Goal: Task Accomplishment & Management: Complete application form

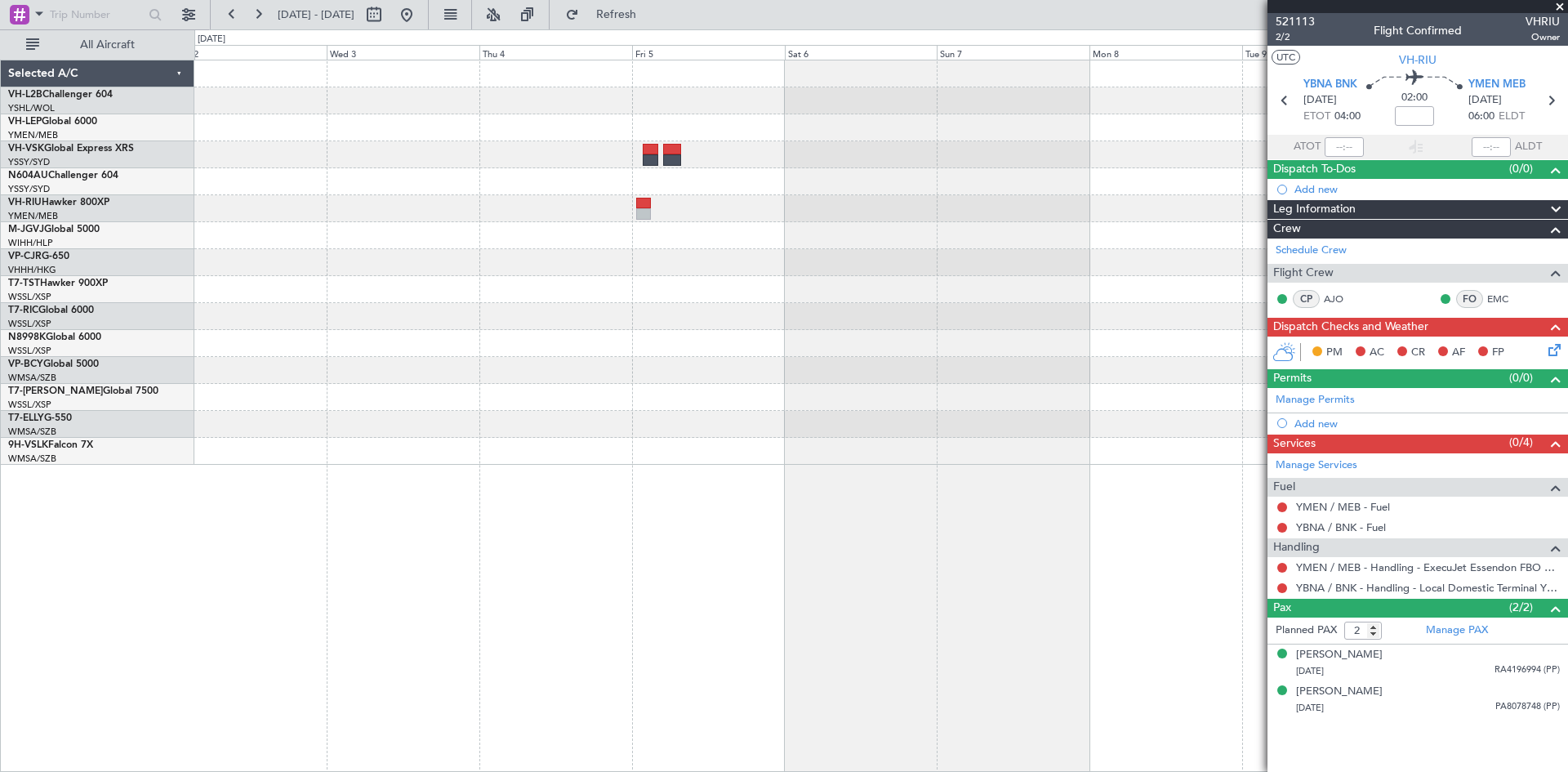
click at [1266, 191] on div at bounding box center [880, 263] width 1373 height 404
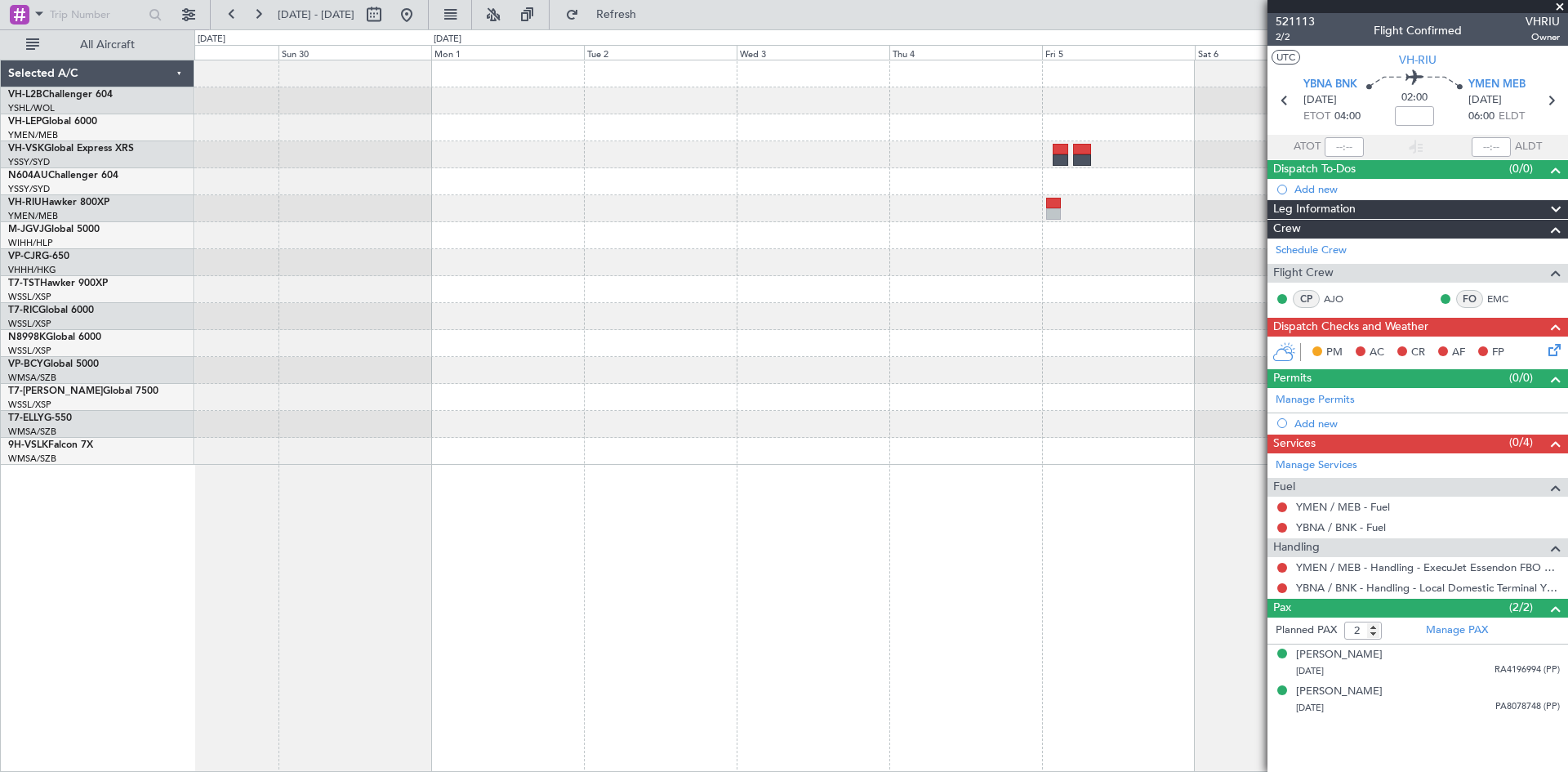
click at [1358, 254] on fb-app "[DATE] - [DATE] Refresh Quick Links All Aircraft Selected A/C VH-L2B Challenger…" at bounding box center [784, 392] width 1568 height 760
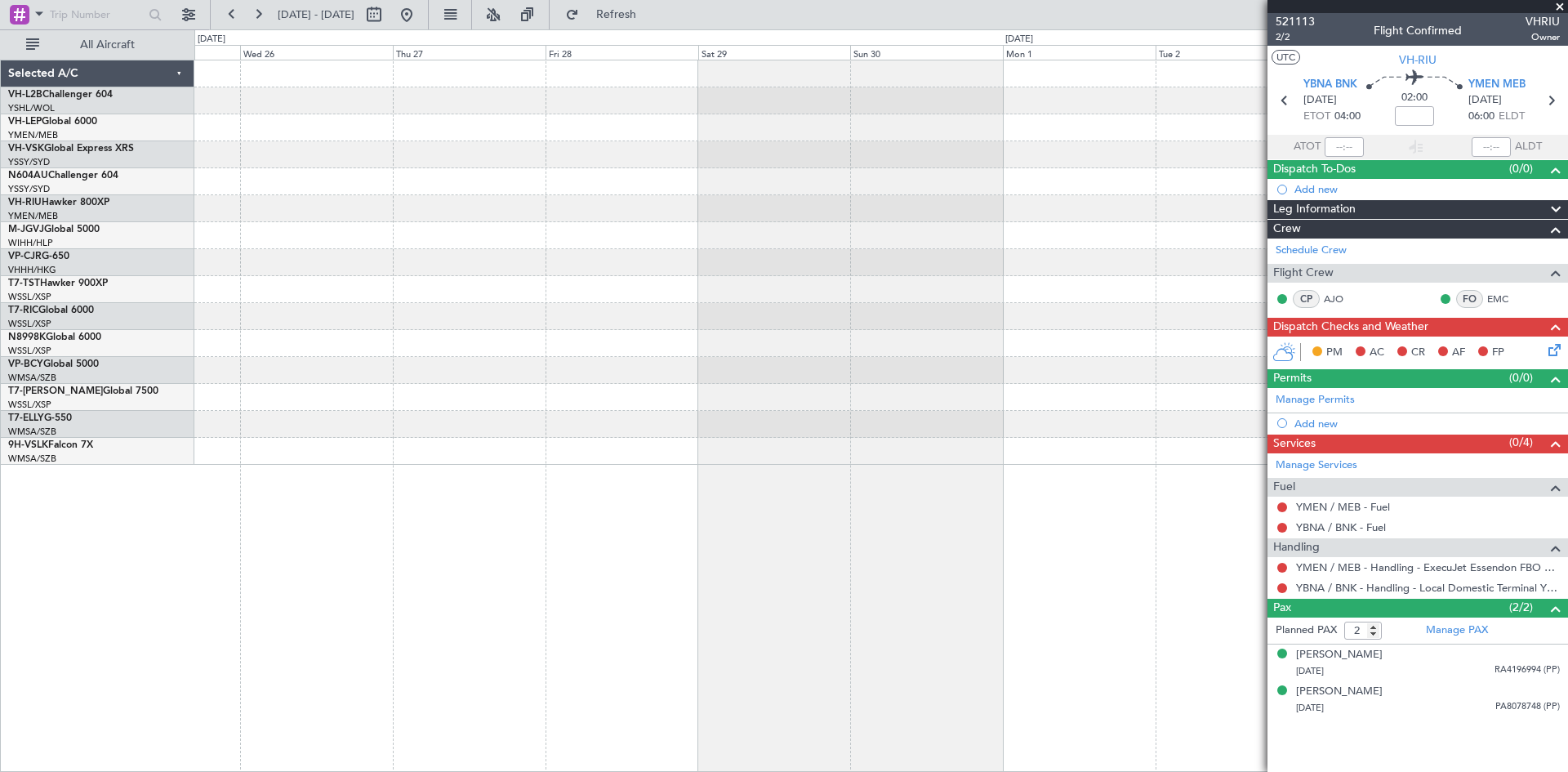
click at [1311, 275] on fb-app "[DATE] - [DATE] Refresh Quick Links All Aircraft Selected A/C VH-L2B Challenger…" at bounding box center [784, 392] width 1568 height 760
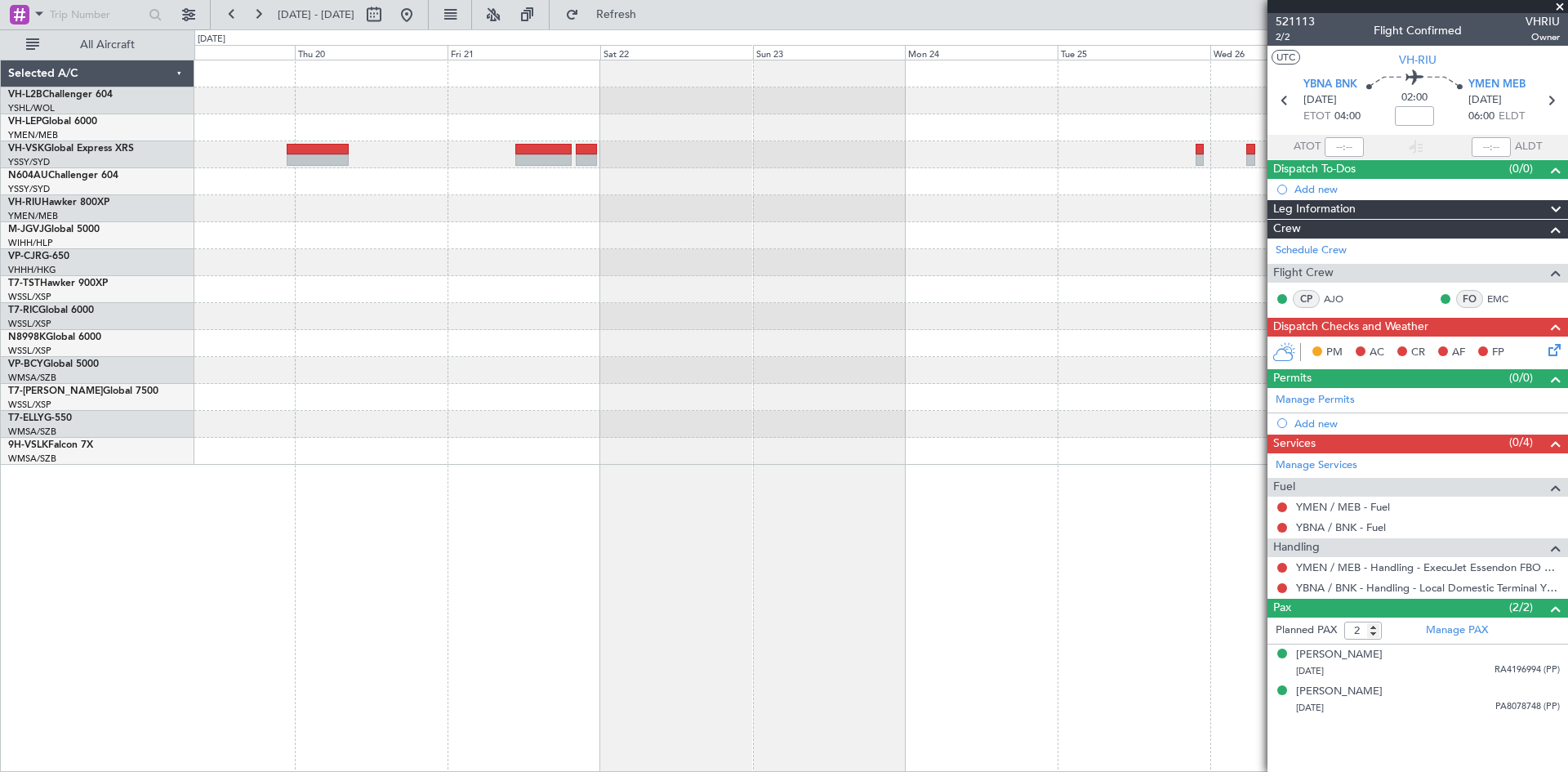
click at [1018, 319] on div at bounding box center [880, 263] width 1373 height 404
click at [420, 13] on button at bounding box center [407, 15] width 27 height 27
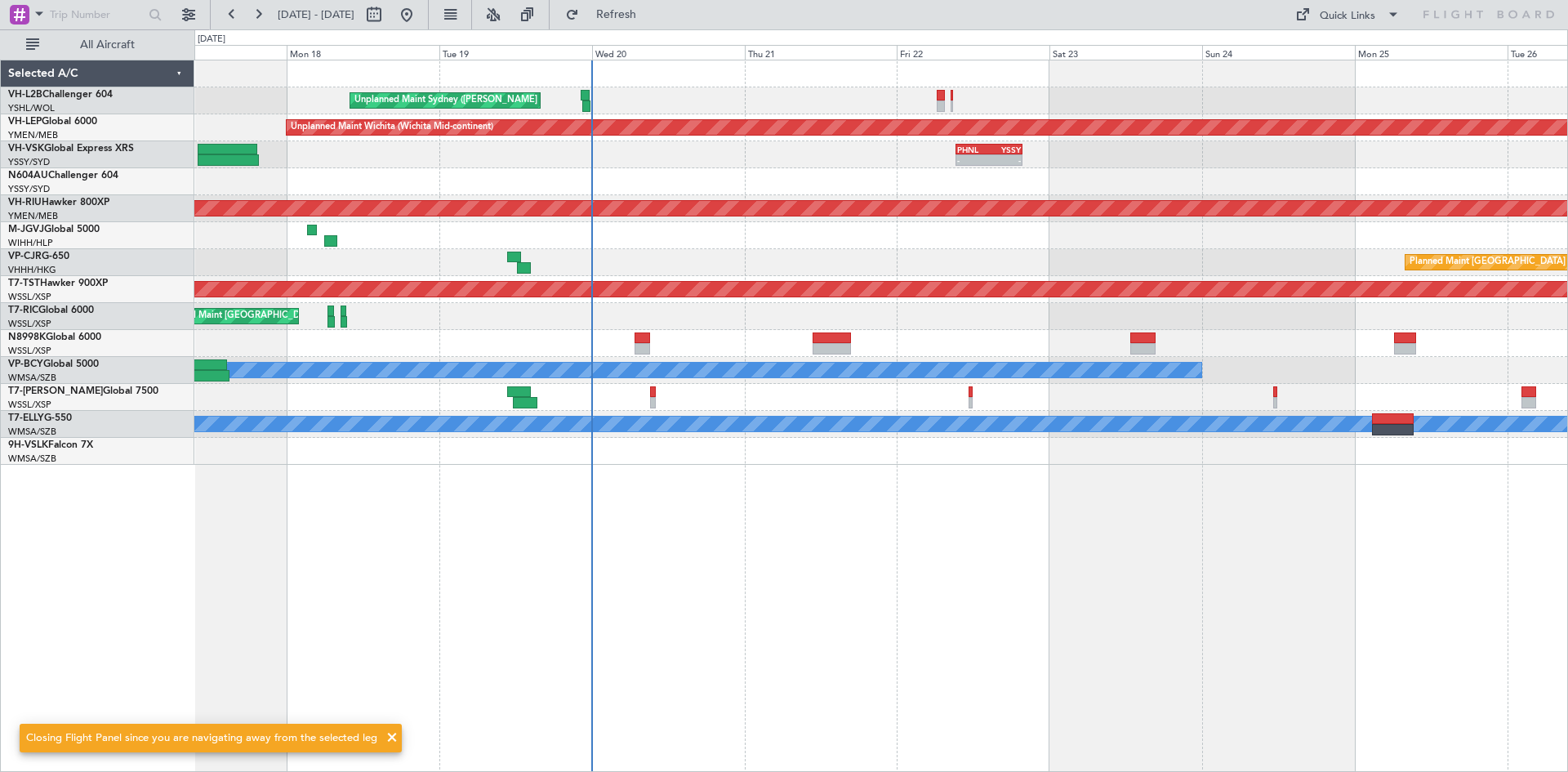
click at [785, 543] on div "Unplanned Maint Sydney ([PERSON_NAME] Intl) Unplanned Maint Wichita (Wichita Mi…" at bounding box center [881, 416] width 1374 height 712
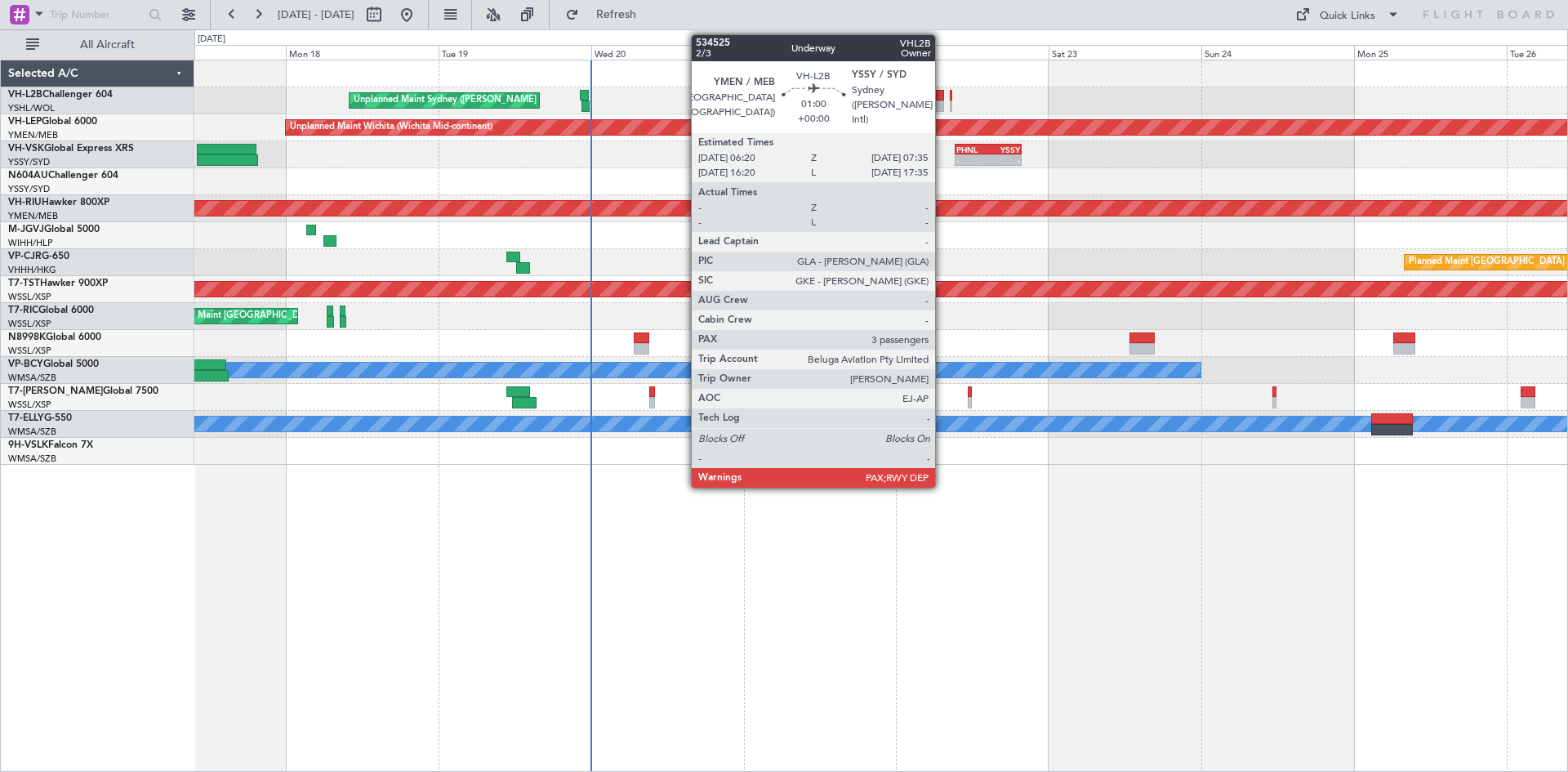
click at [942, 104] on div at bounding box center [940, 105] width 9 height 11
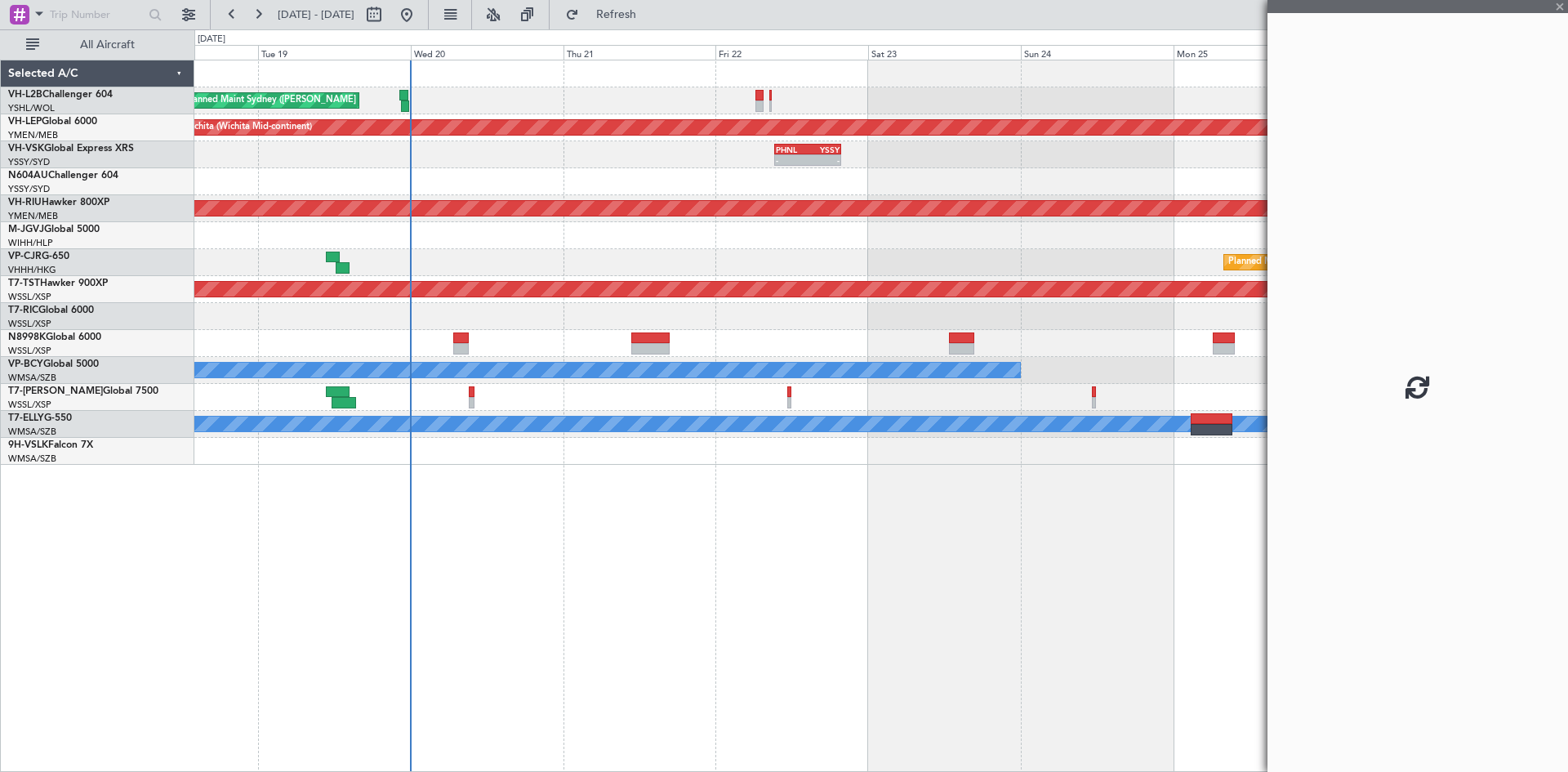
click at [848, 146] on div "Unplanned Maint Sydney ([PERSON_NAME] Intl) Unplanned Maint Wichita (Wichita Mi…" at bounding box center [880, 263] width 1373 height 404
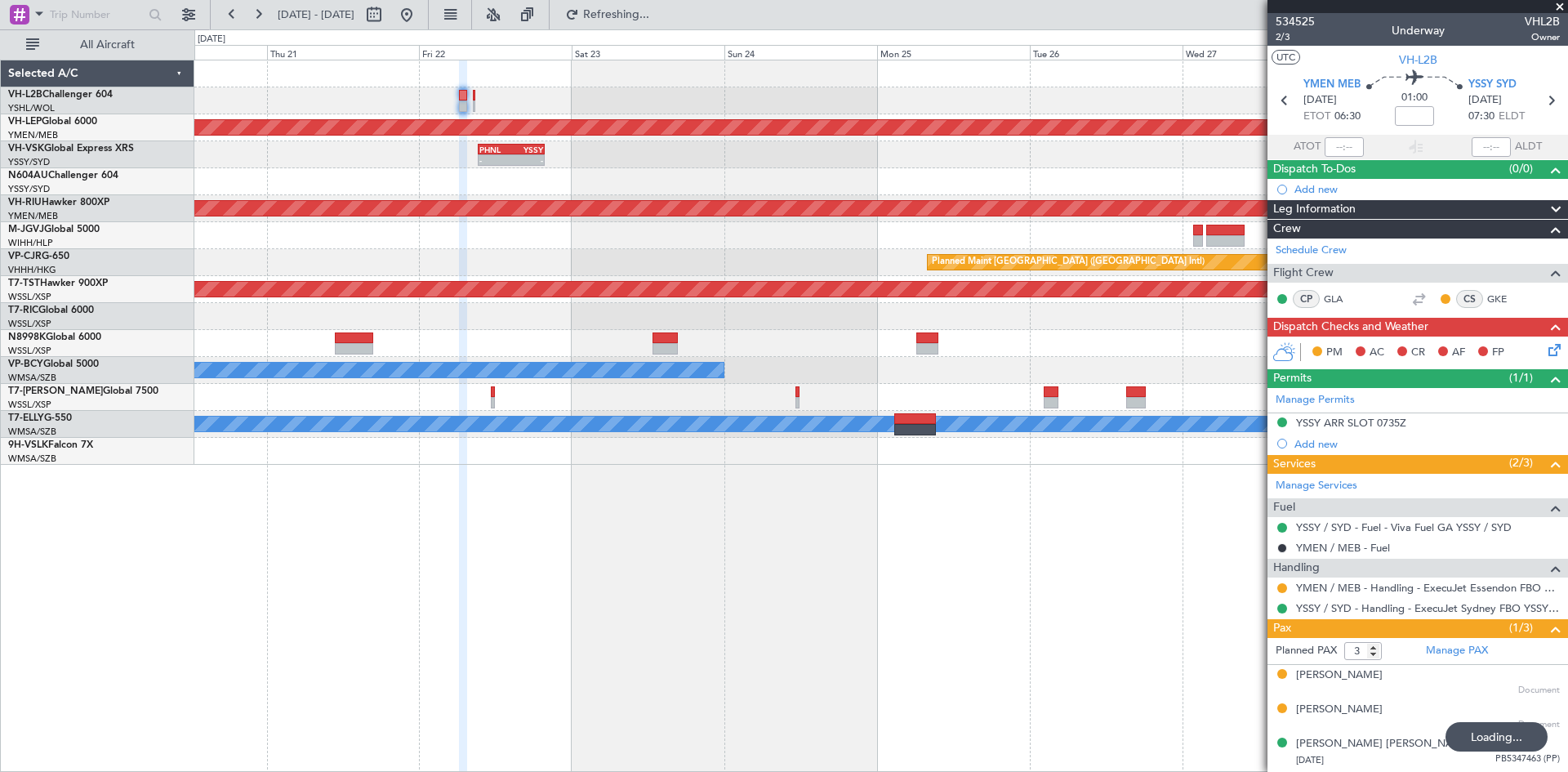
click at [592, 248] on div "Unplanned Maint Sydney ([PERSON_NAME] Intl) Unplanned Maint Wichita (Wichita Mi…" at bounding box center [880, 263] width 1373 height 404
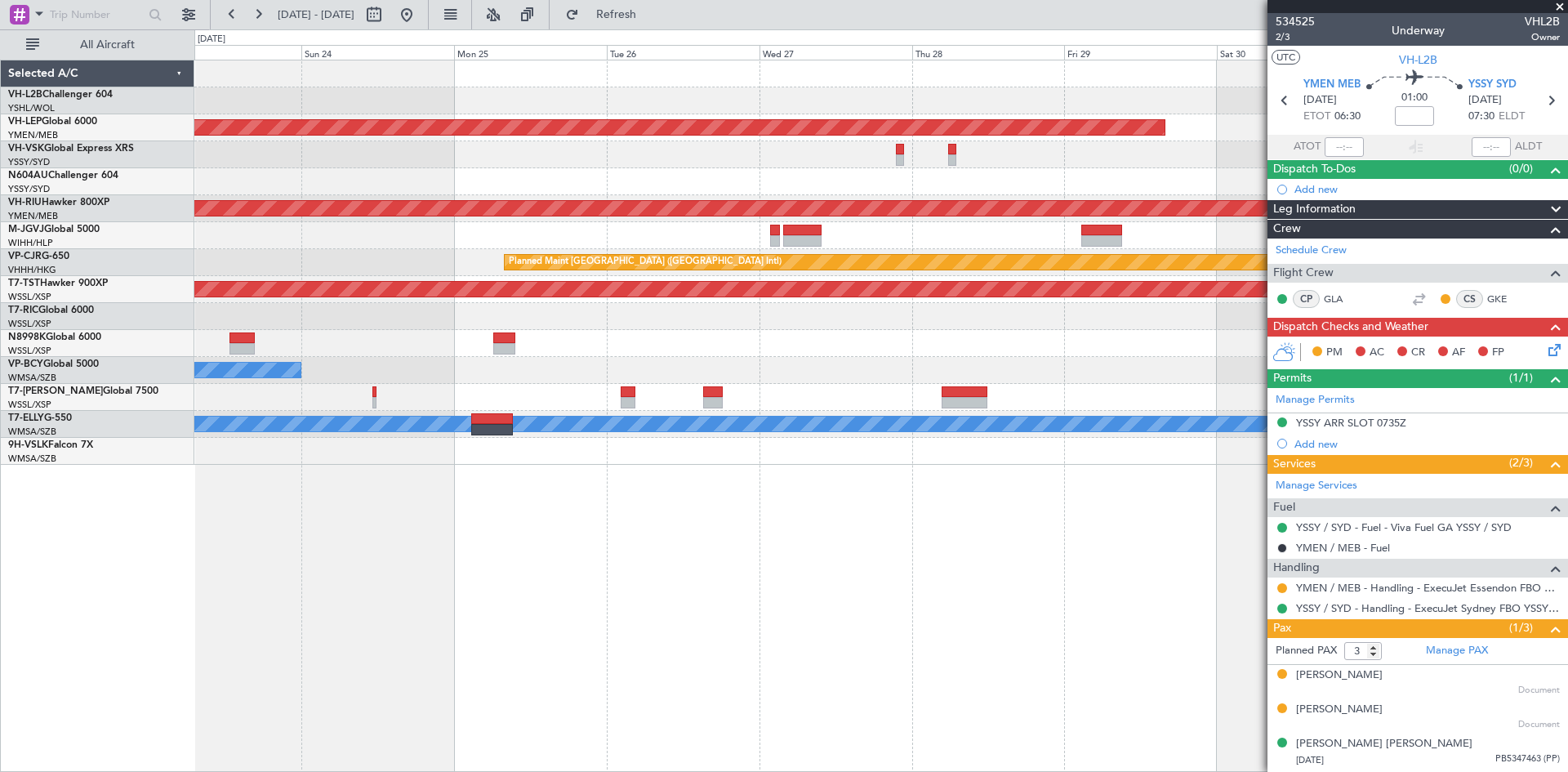
click at [991, 189] on div at bounding box center [880, 181] width 1373 height 27
click at [1475, 86] on span "YSSY SYD" at bounding box center [1492, 85] width 48 height 16
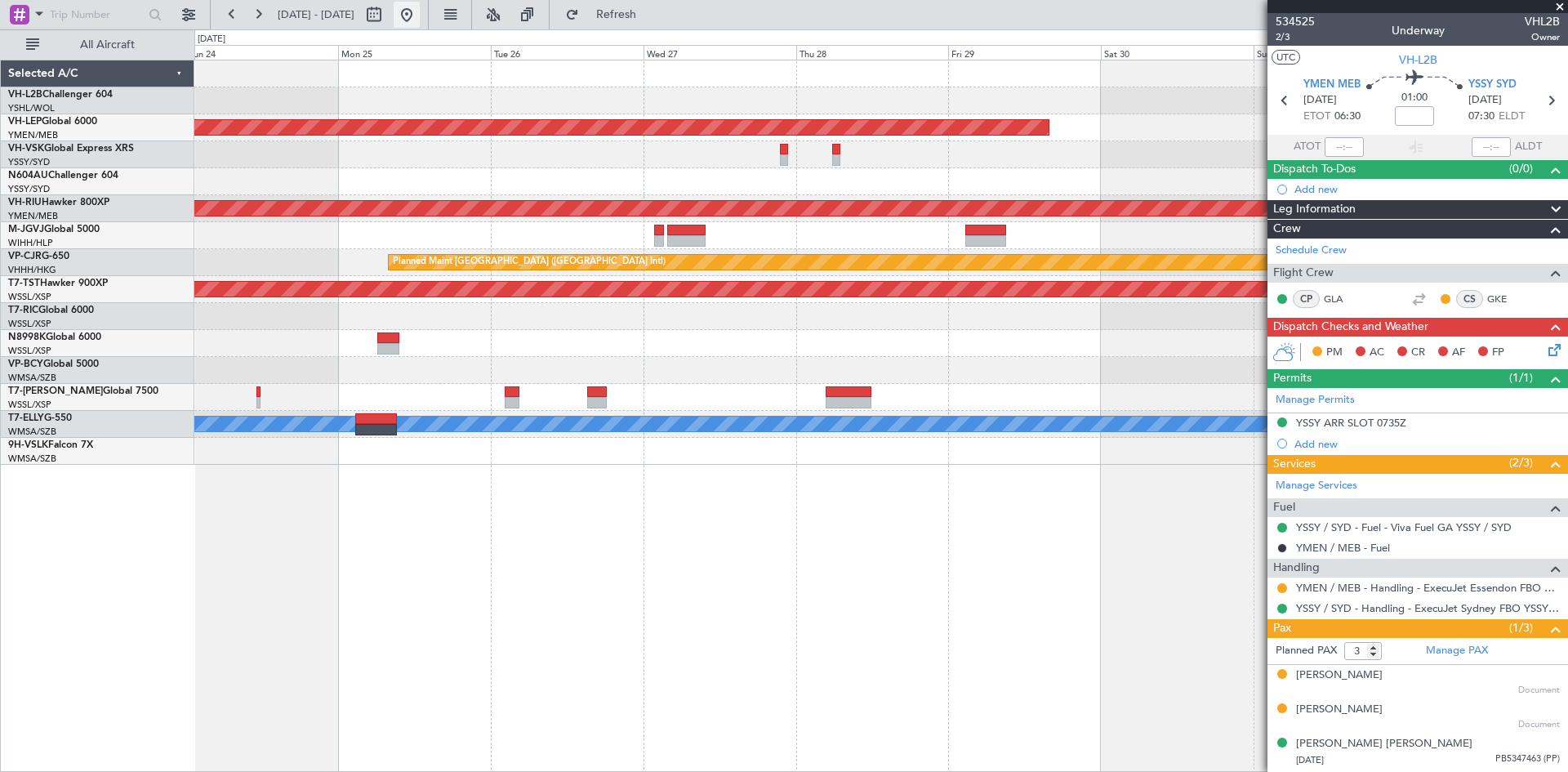
click at [420, 17] on button at bounding box center [407, 15] width 27 height 27
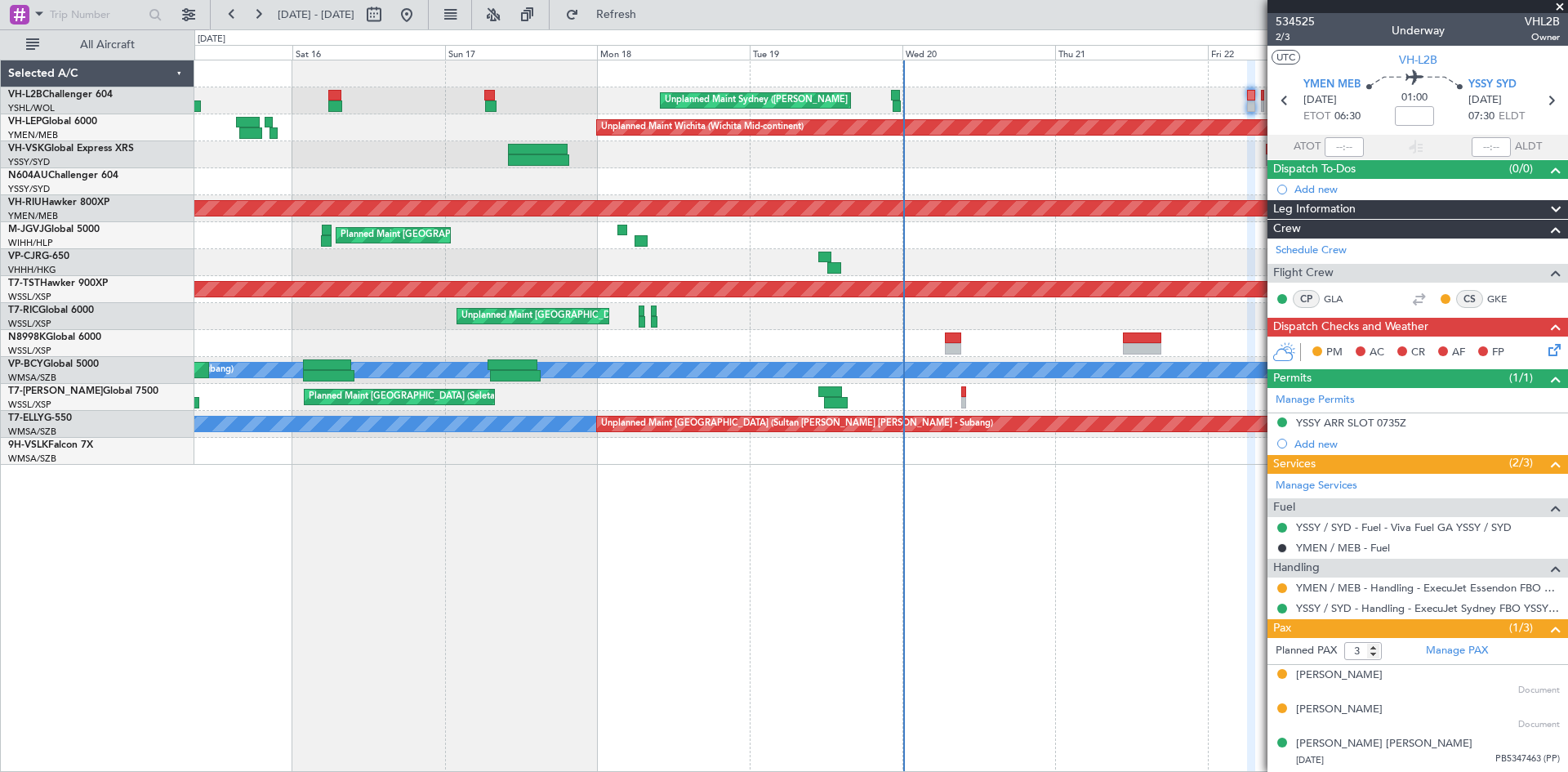
click at [769, 167] on div "Unplanned Maint Sydney ([PERSON_NAME] Intl) Unplanned Maint Wichita (Wichita Mi…" at bounding box center [880, 263] width 1373 height 404
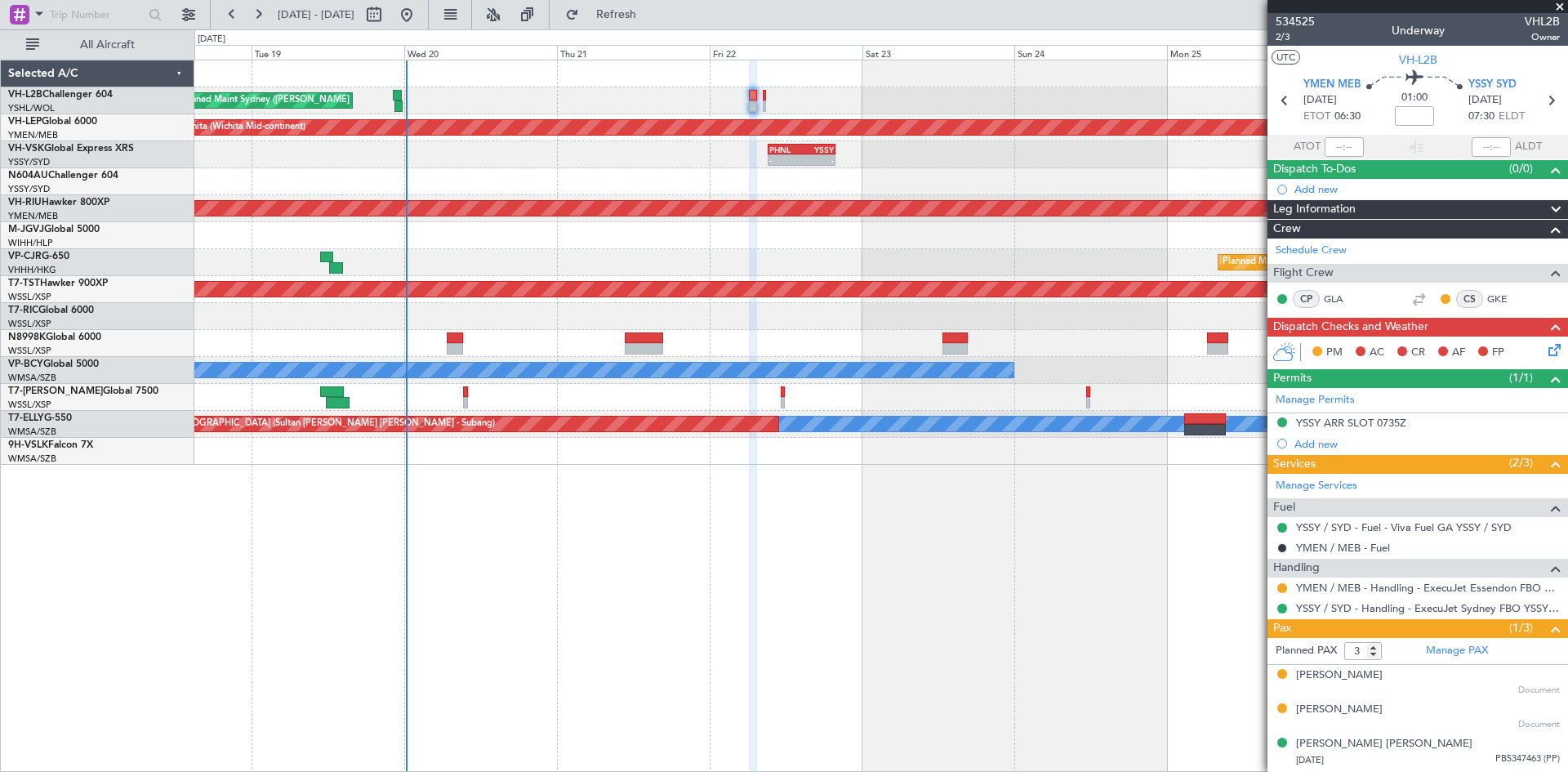
click at [459, 566] on div "Unplanned Maint Sydney ([PERSON_NAME] Intl) Unplanned Maint Wichita (Wichita Mi…" at bounding box center [881, 416] width 1374 height 712
click at [266, 18] on button at bounding box center [258, 15] width 27 height 27
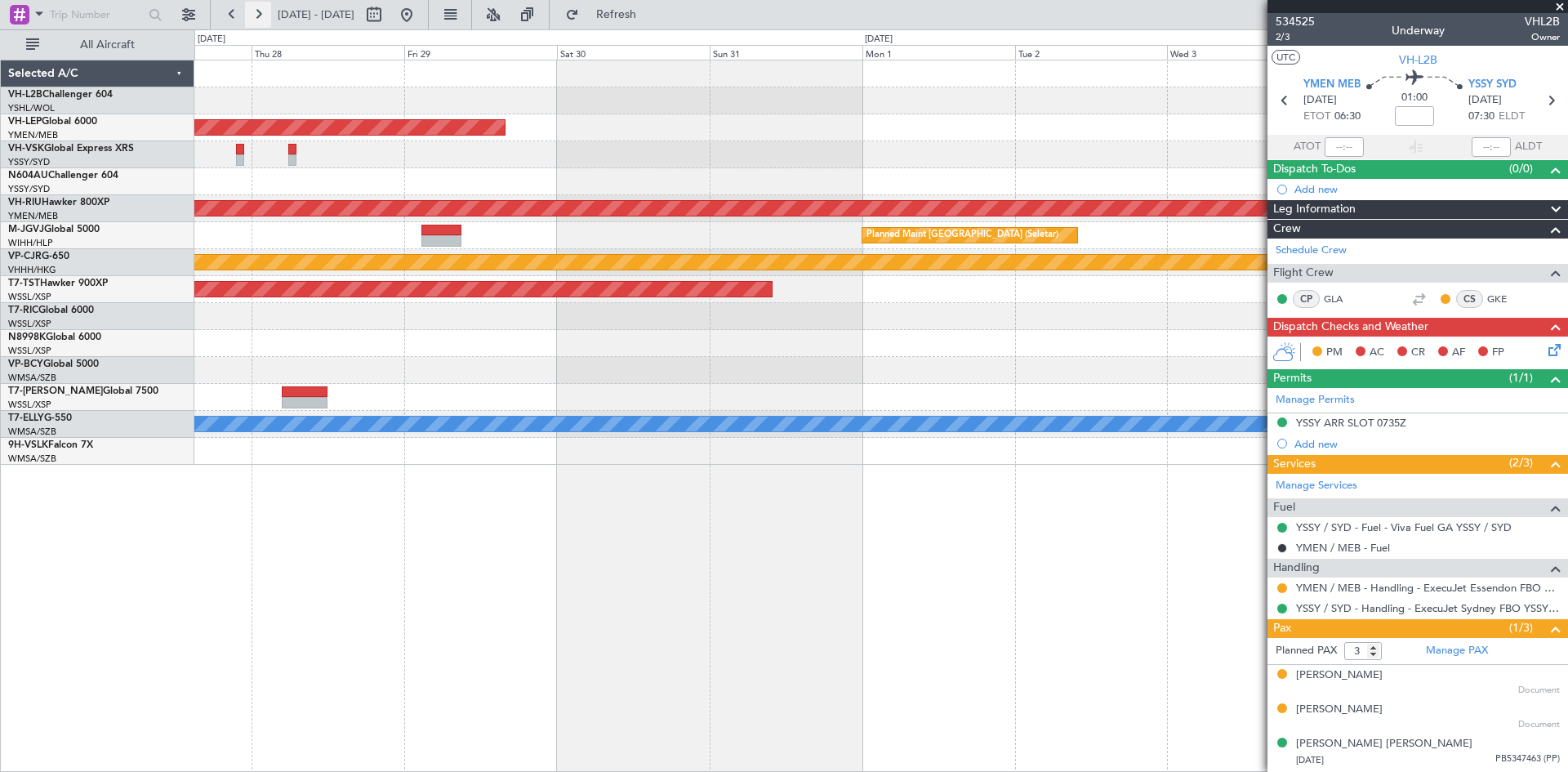
click at [266, 18] on button at bounding box center [258, 15] width 27 height 27
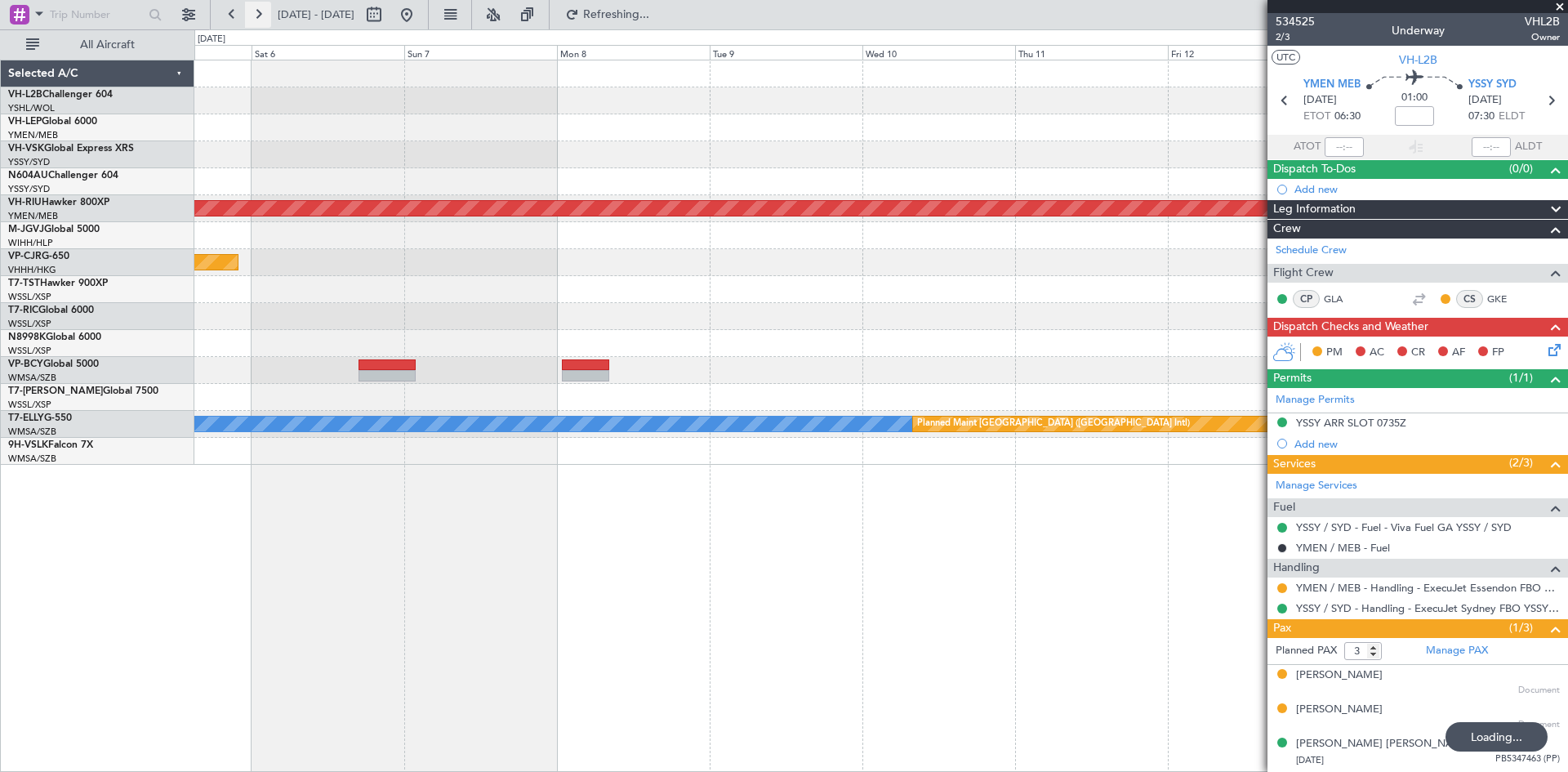
click at [266, 18] on button at bounding box center [258, 15] width 27 height 27
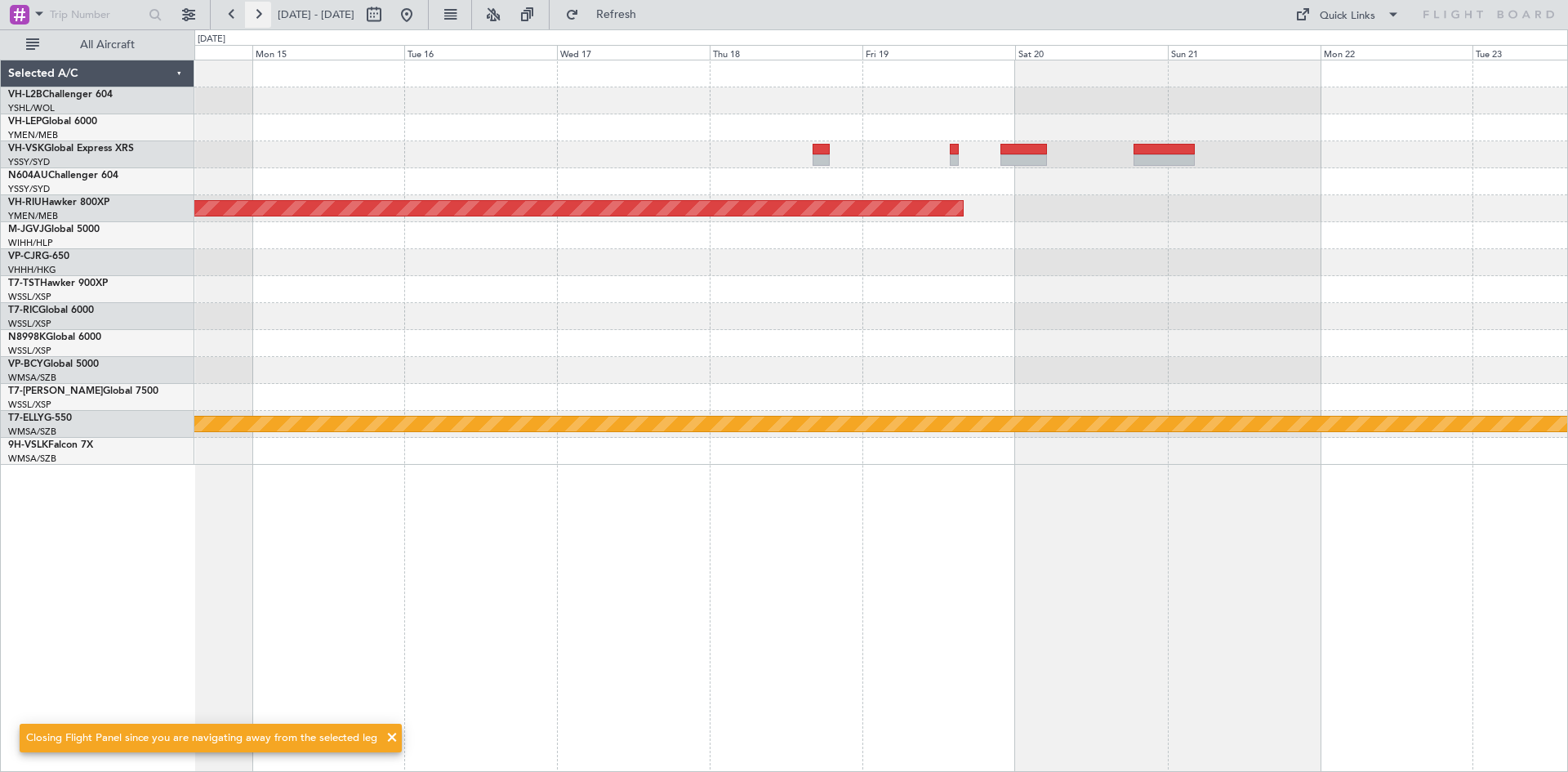
click at [266, 18] on button at bounding box center [258, 15] width 27 height 27
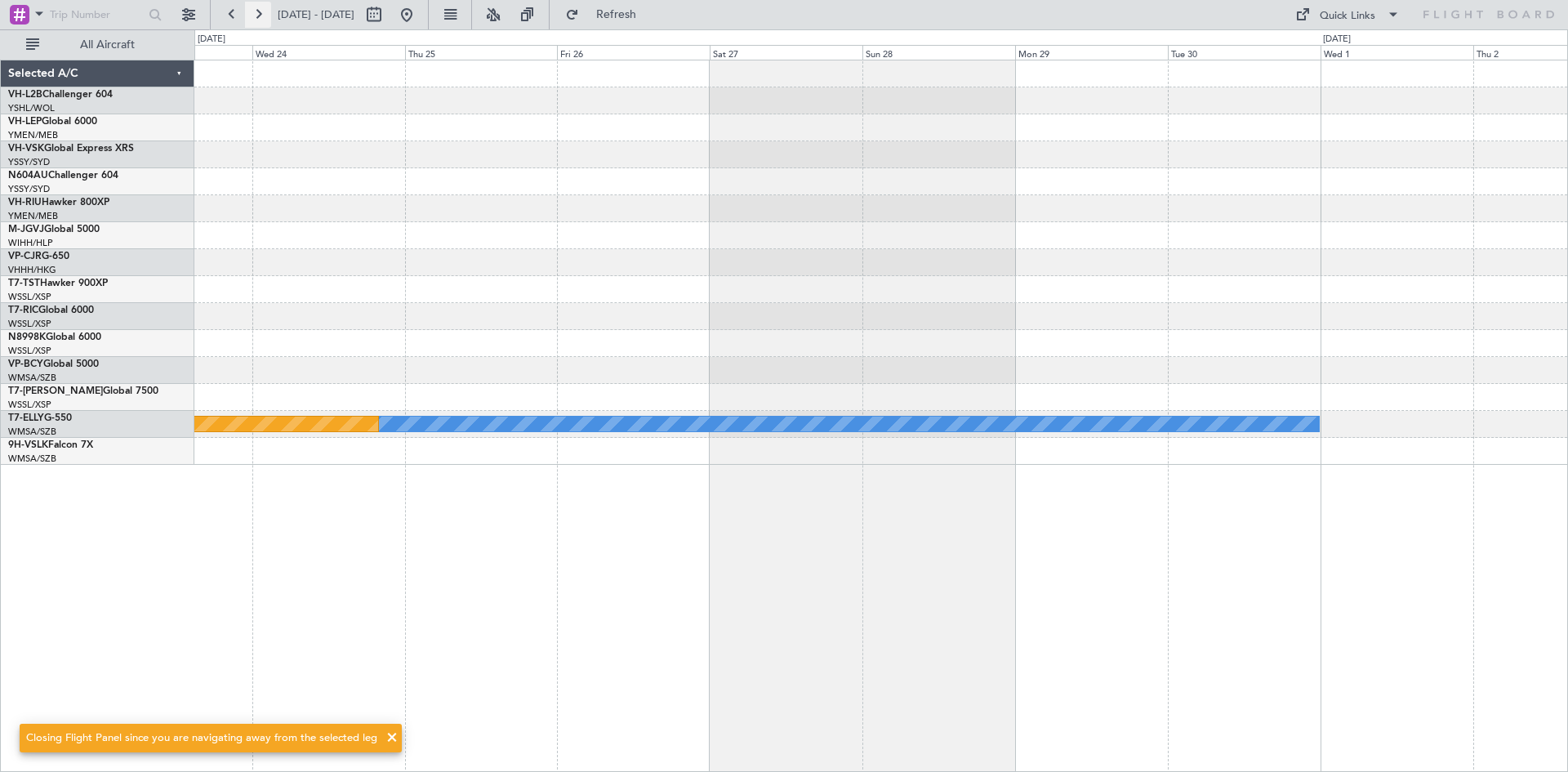
click at [266, 18] on button at bounding box center [258, 15] width 27 height 27
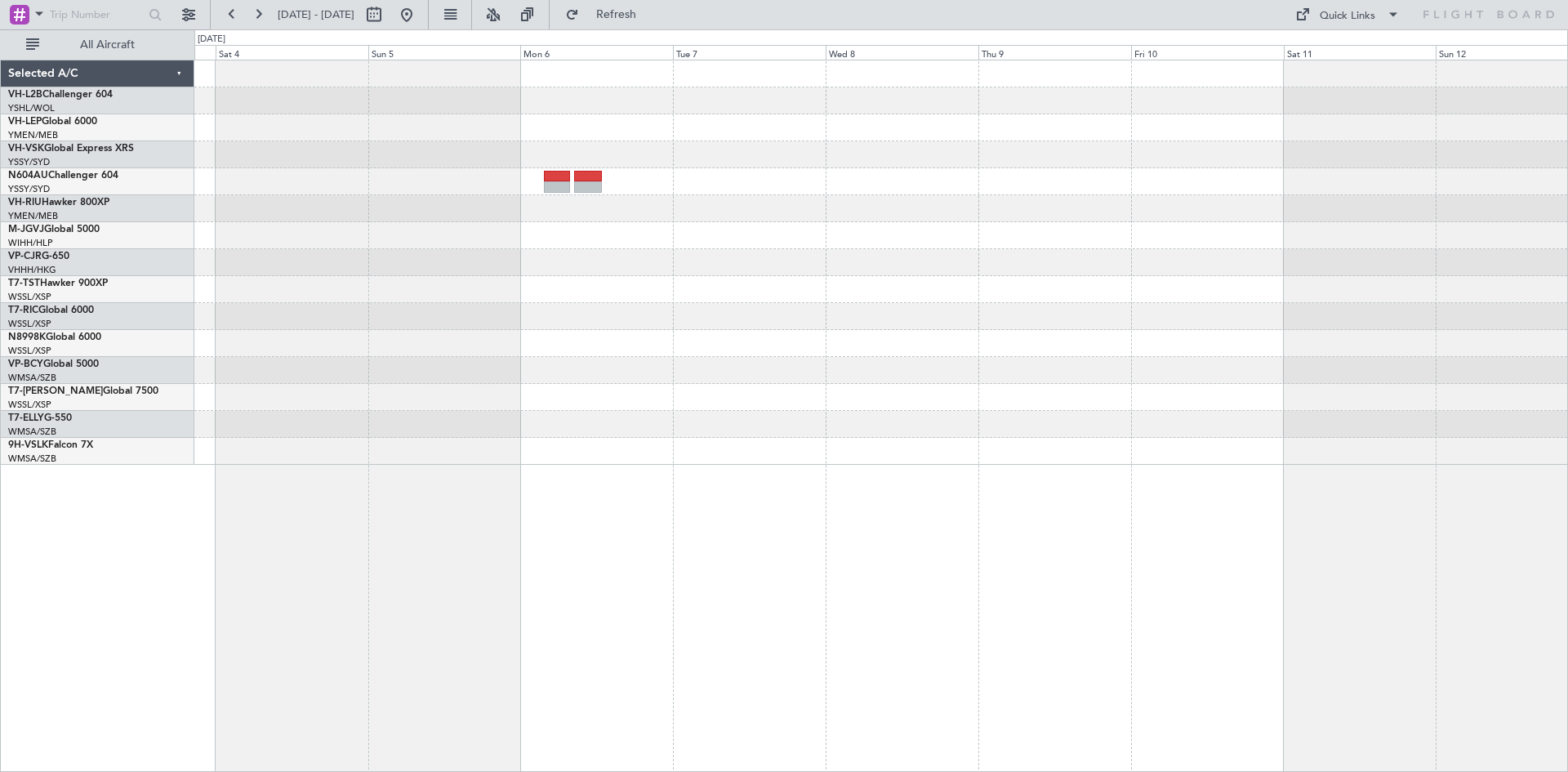
click at [825, 280] on div at bounding box center [880, 263] width 1373 height 404
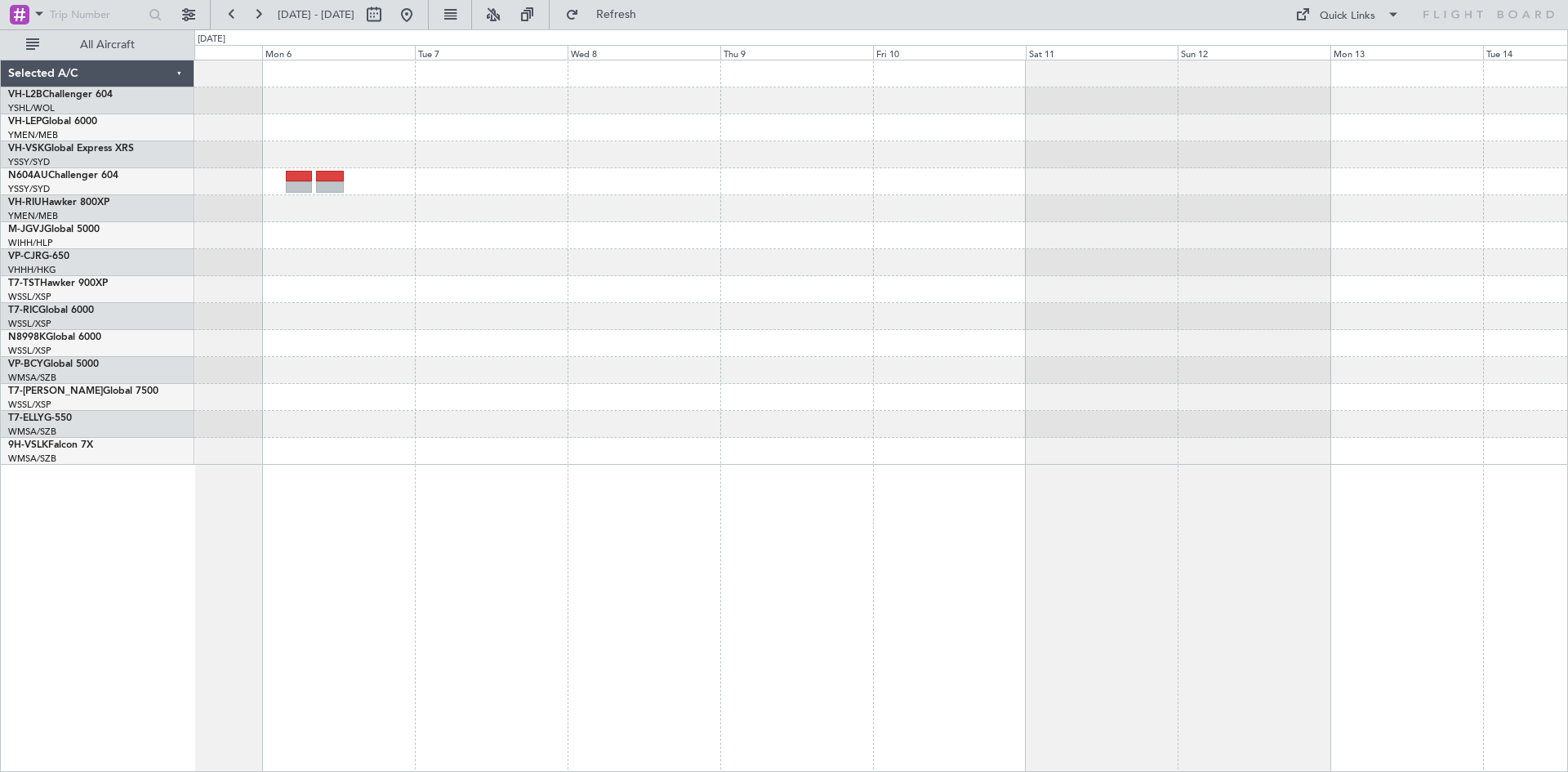
click at [957, 248] on div at bounding box center [880, 235] width 1373 height 27
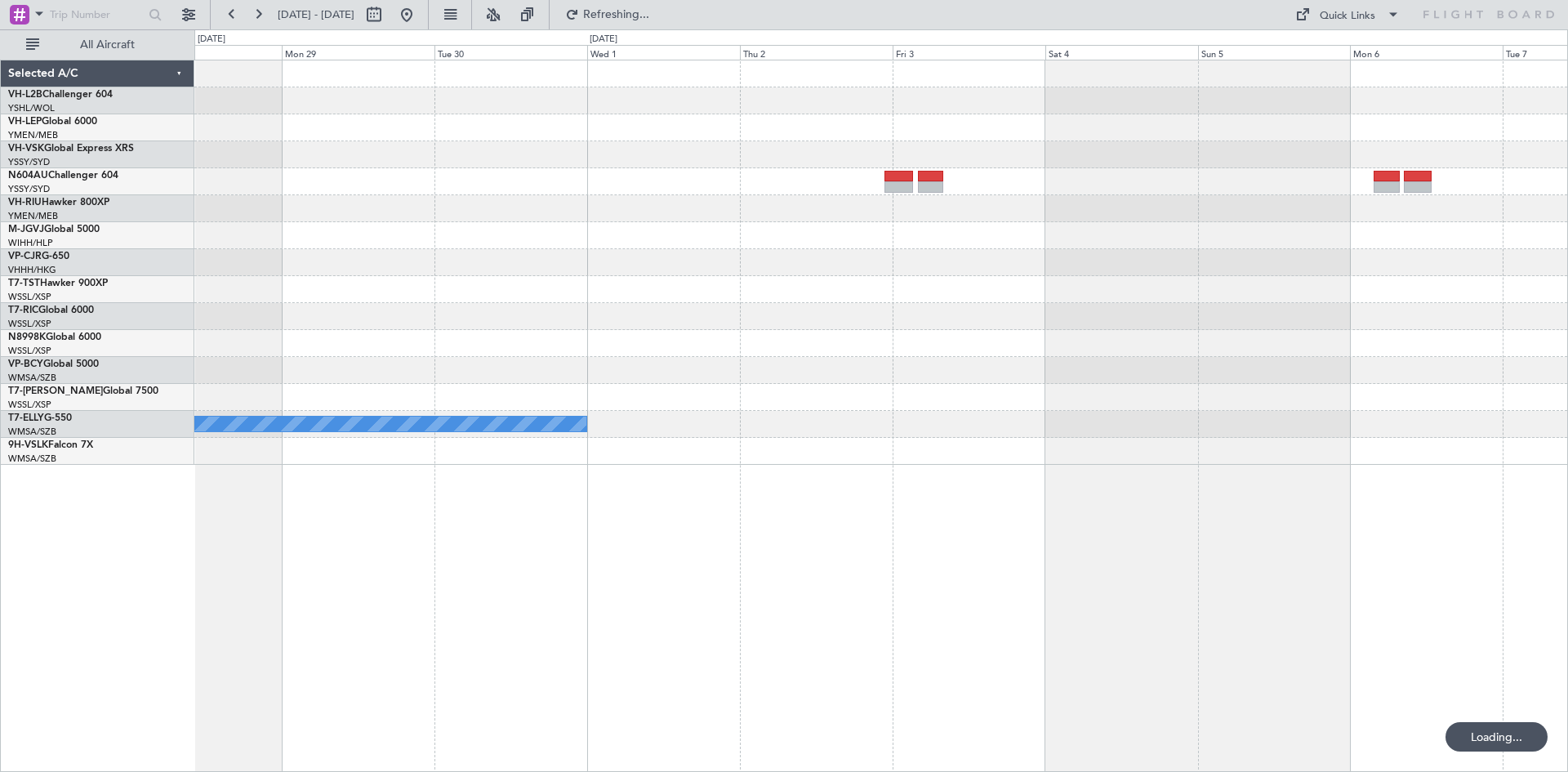
click at [1470, 186] on div "MEL" at bounding box center [880, 263] width 1373 height 404
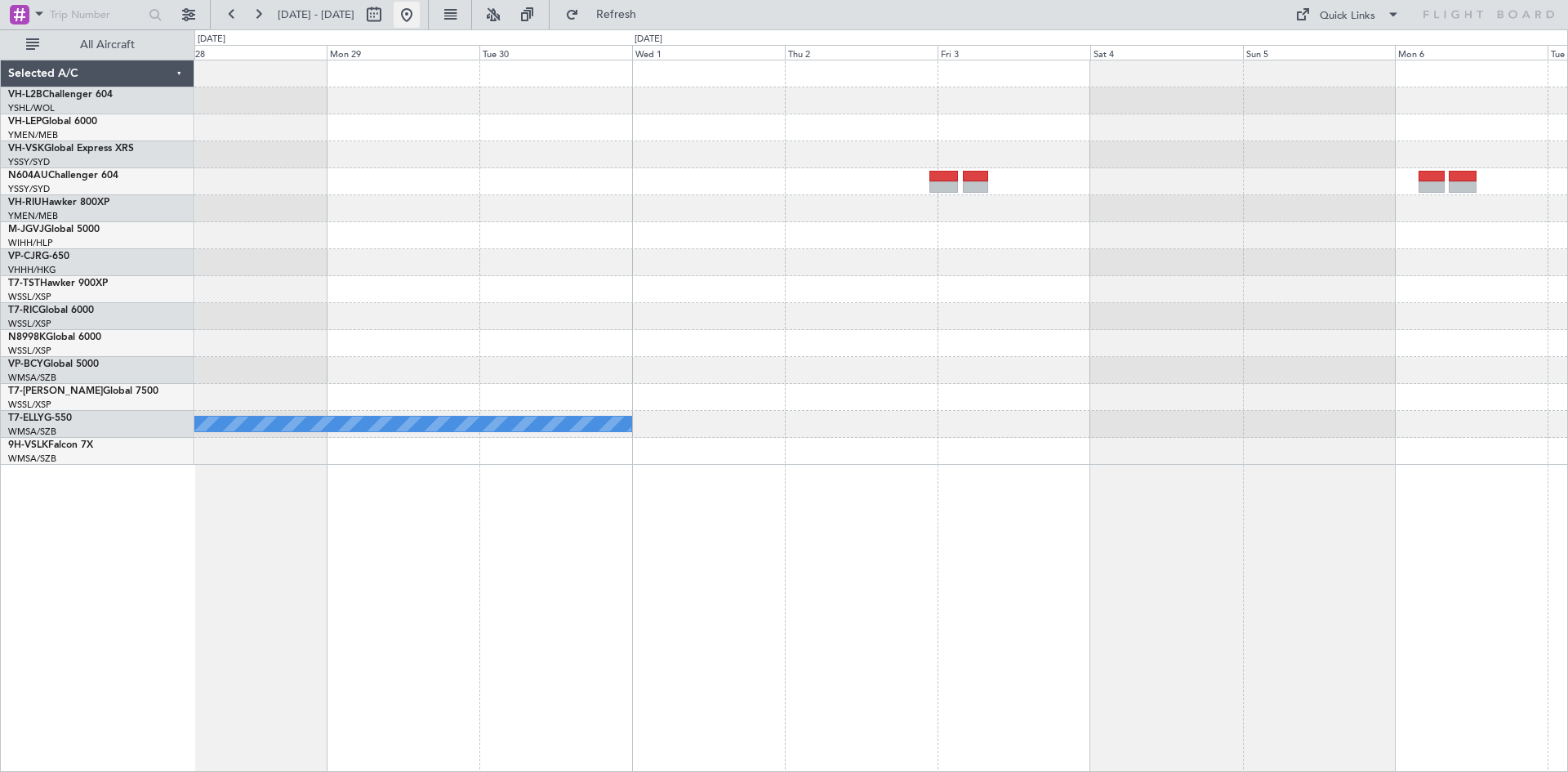
click at [420, 16] on button at bounding box center [407, 15] width 27 height 27
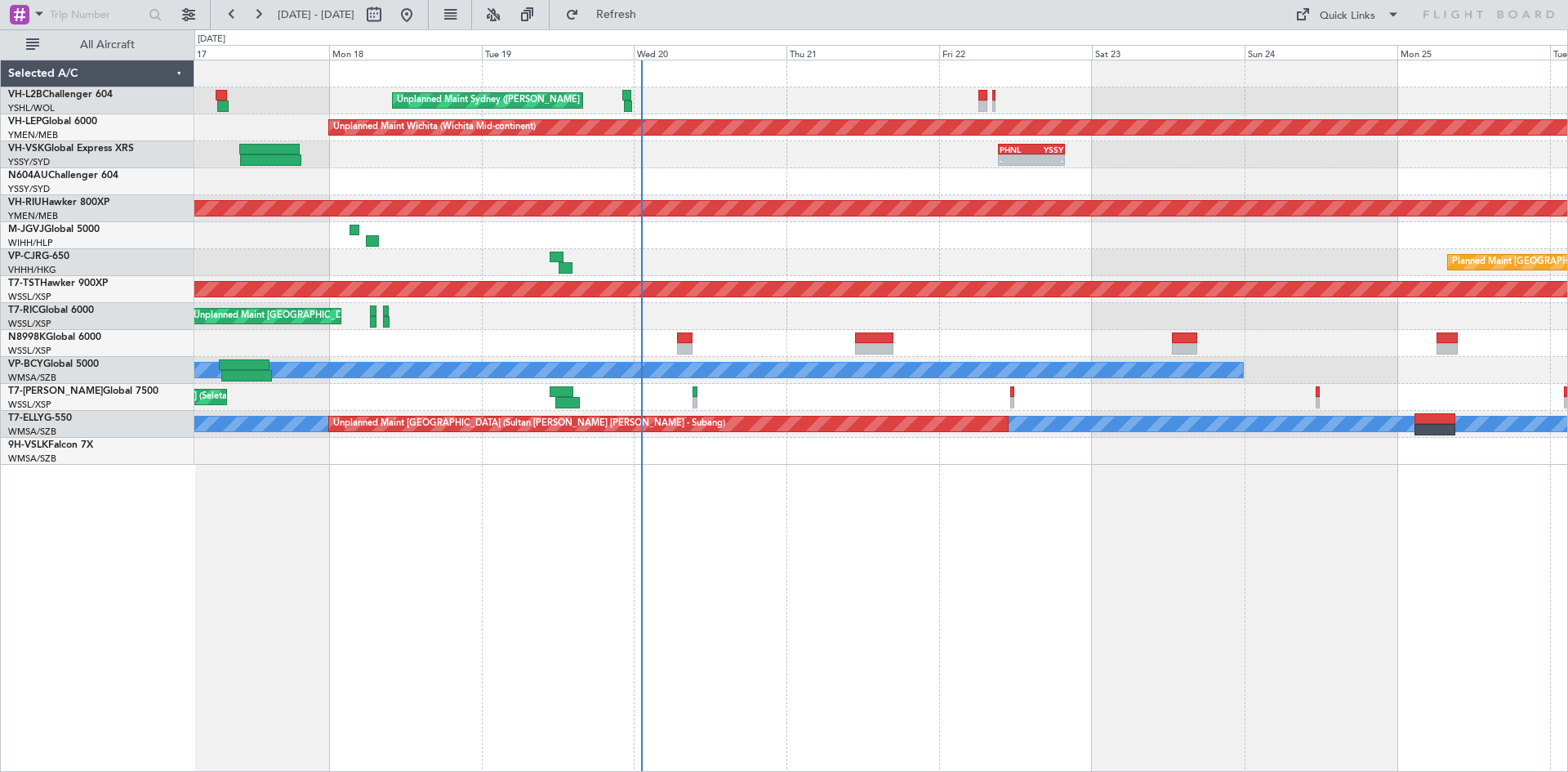
click at [897, 569] on div "Unplanned Maint Sydney ([PERSON_NAME] Intl) Unplanned Maint Wichita (Wichita Mi…" at bounding box center [881, 416] width 1374 height 712
click at [893, 472] on div "Unplanned Maint Sydney ([PERSON_NAME] Intl) Unplanned Maint Wichita (Wichita Mi…" at bounding box center [881, 416] width 1374 height 712
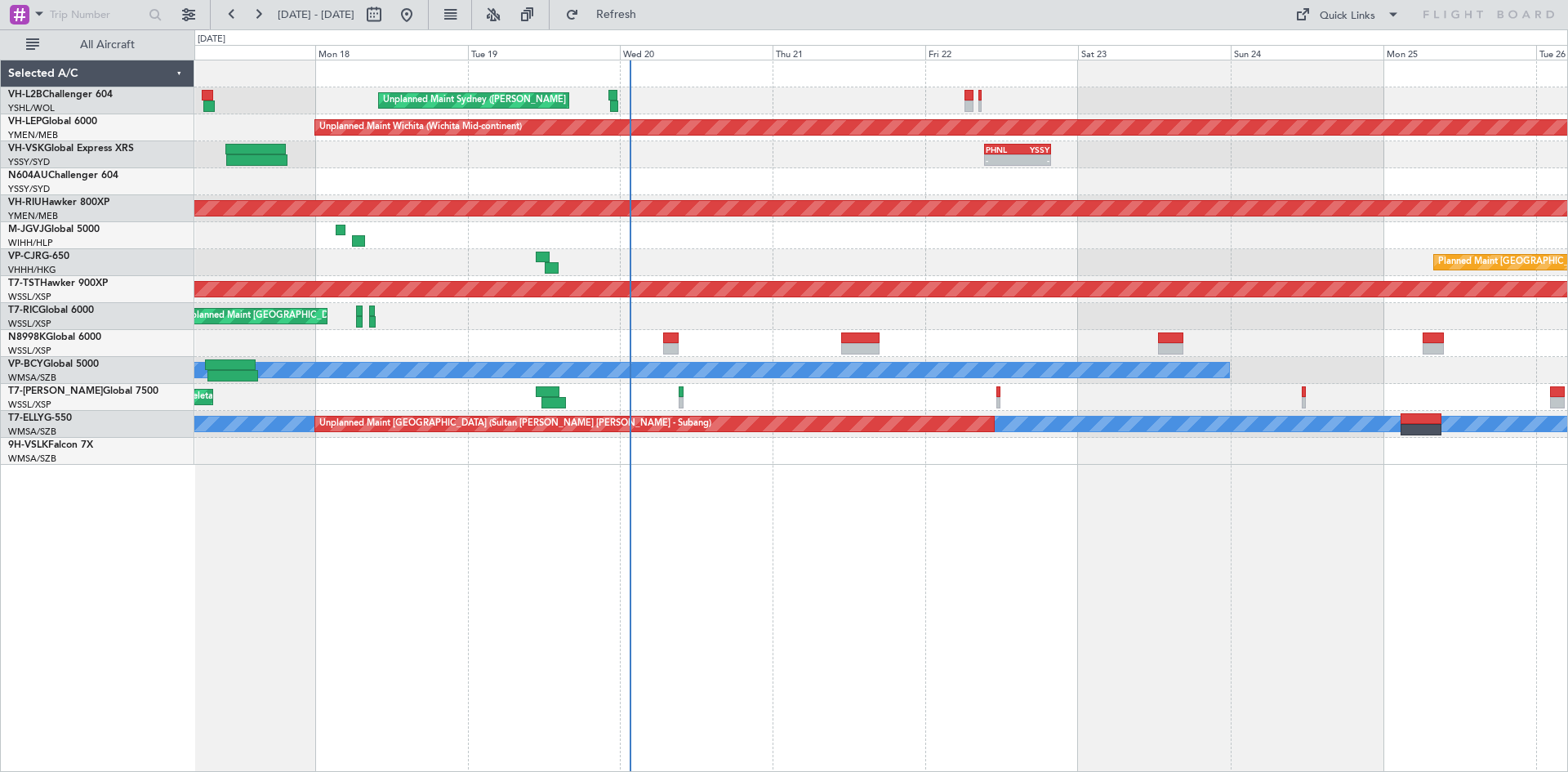
click at [580, 512] on div "Unplanned Maint Sydney ([PERSON_NAME] Intl) Unplanned Maint Wichita (Wichita Mi…" at bounding box center [881, 416] width 1374 height 712
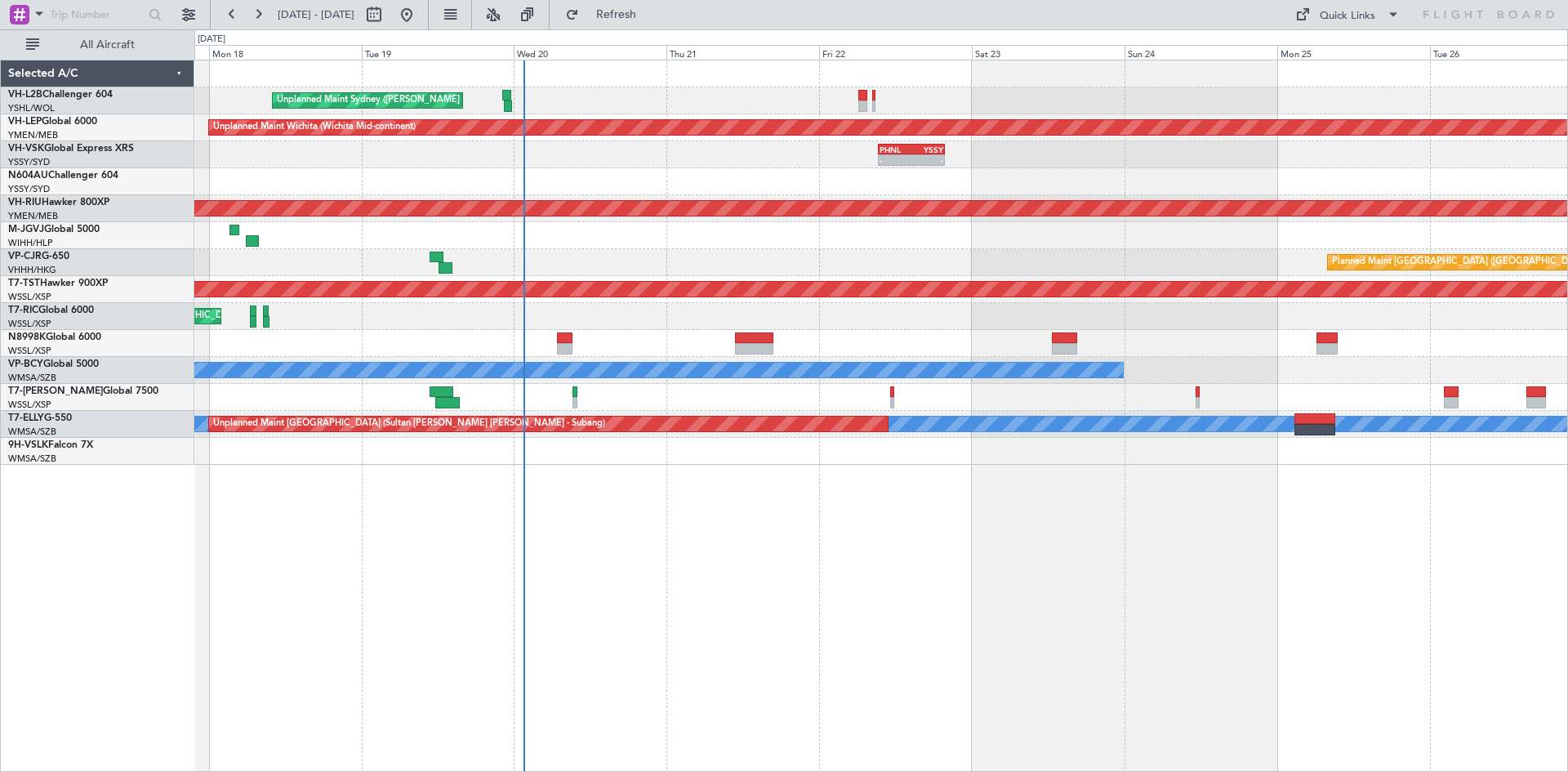
click at [633, 398] on div "Planned Maint [GEOGRAPHIC_DATA] (Seletar)" at bounding box center [880, 397] width 1373 height 27
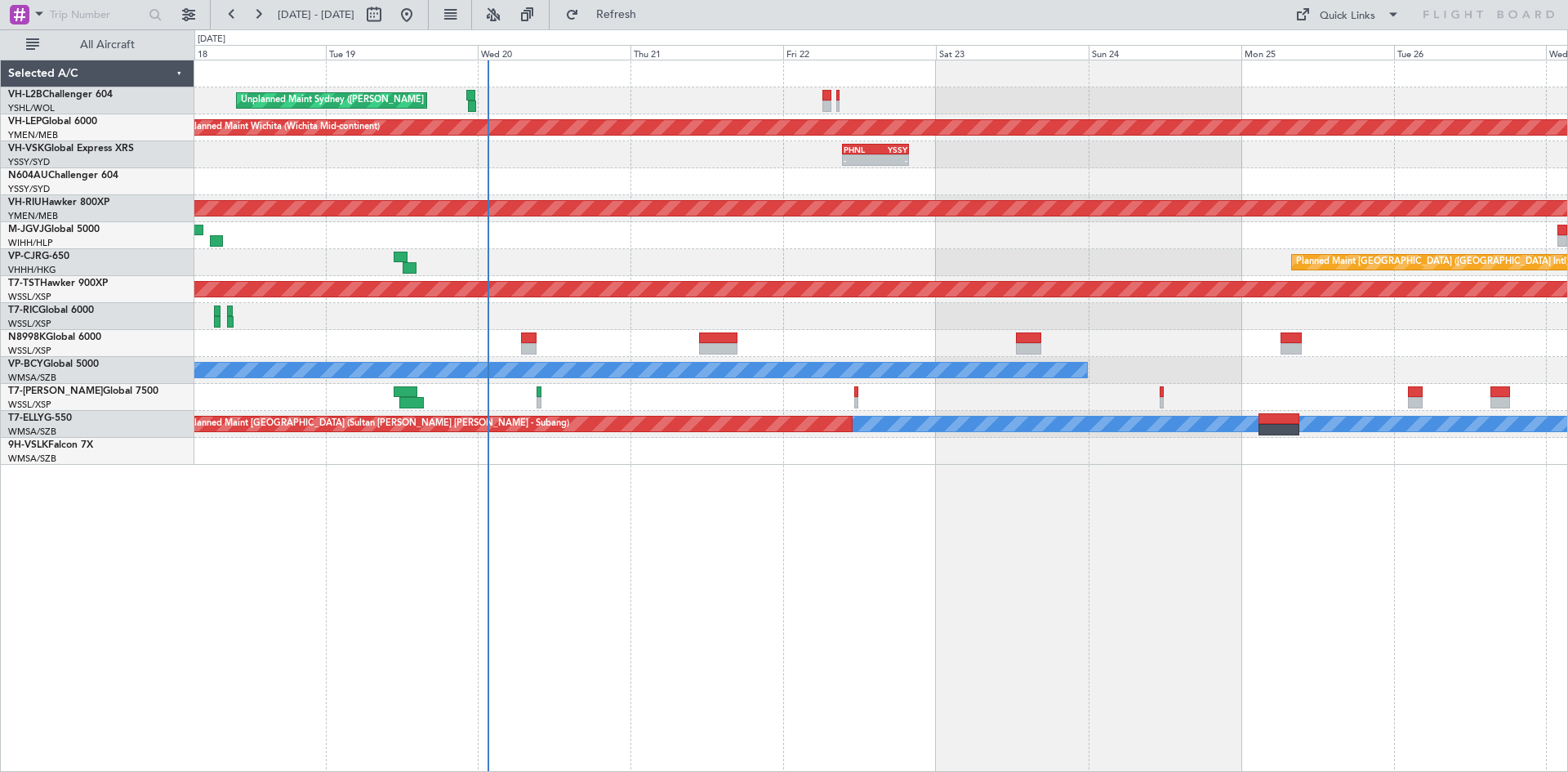
click at [591, 395] on div "Planned Maint [GEOGRAPHIC_DATA] (Seletar)" at bounding box center [880, 397] width 1373 height 27
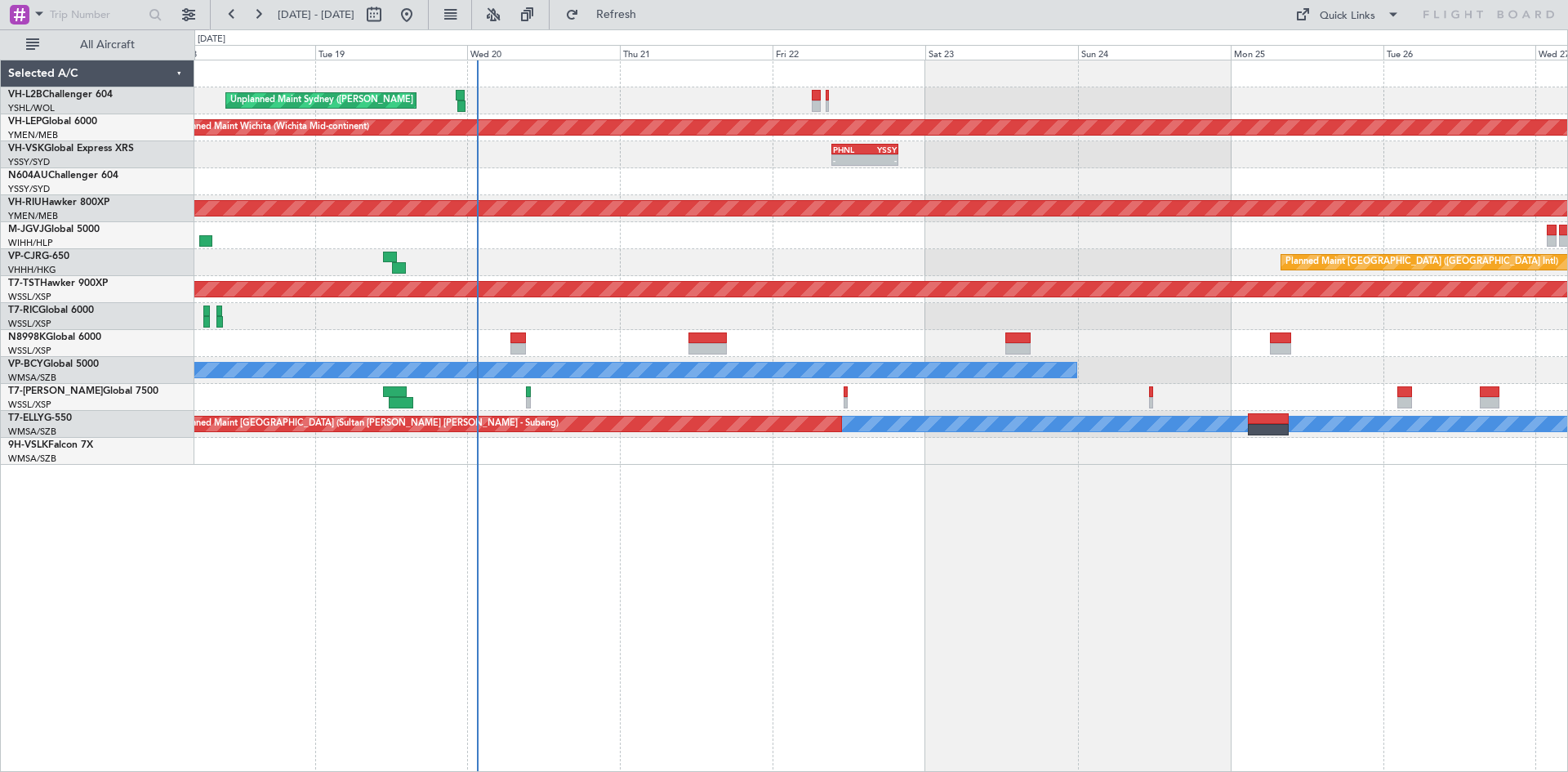
click at [581, 395] on div "Planned Maint [GEOGRAPHIC_DATA] (Seletar)" at bounding box center [880, 397] width 1373 height 27
click at [59, 260] on link "VP-CJR G-650" at bounding box center [39, 256] width 62 height 9
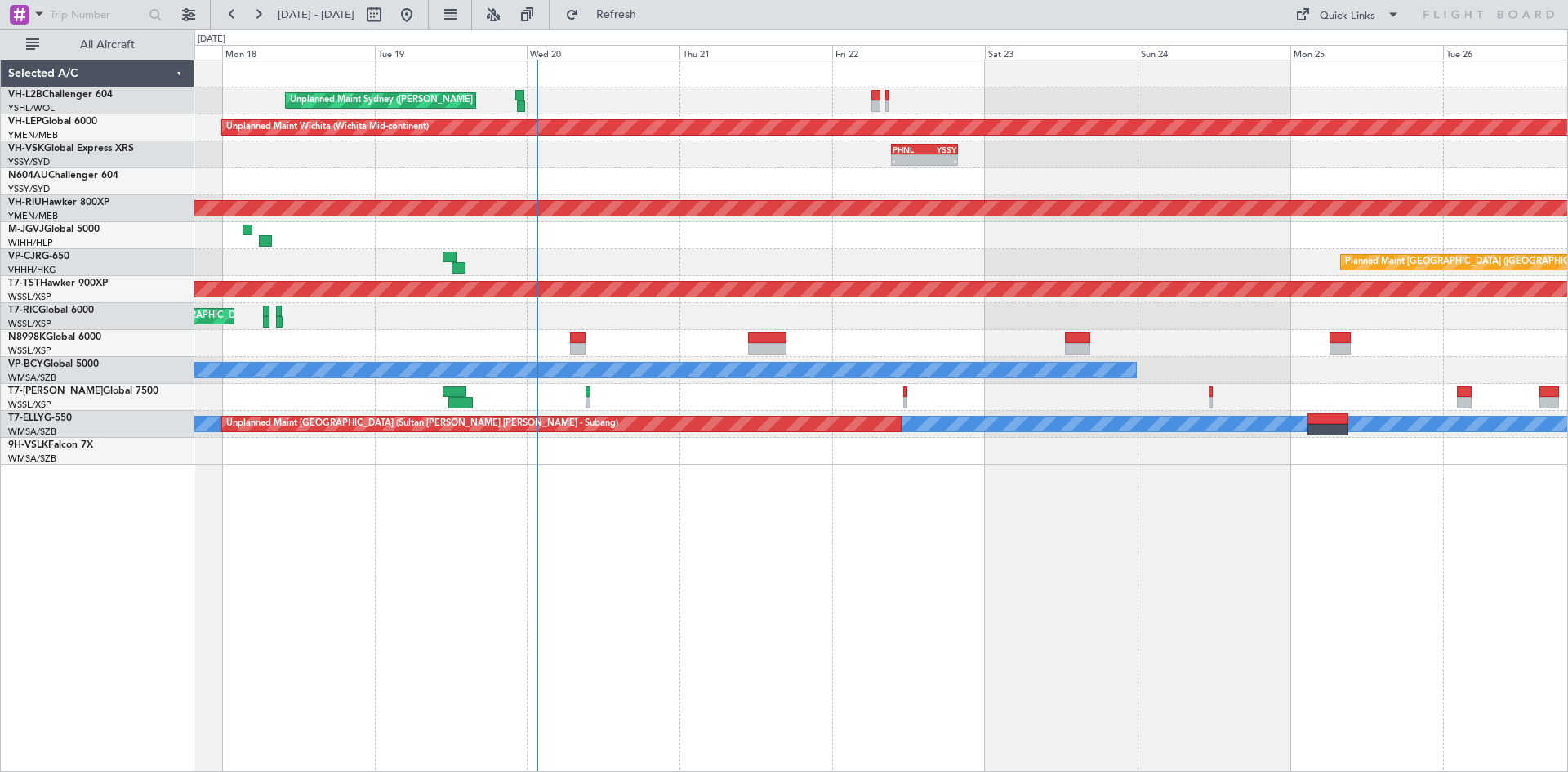
click at [619, 318] on div "Unplanned Maint Sydney ([PERSON_NAME] Intl) Unplanned Maint Wichita (Wichita Mi…" at bounding box center [880, 263] width 1373 height 404
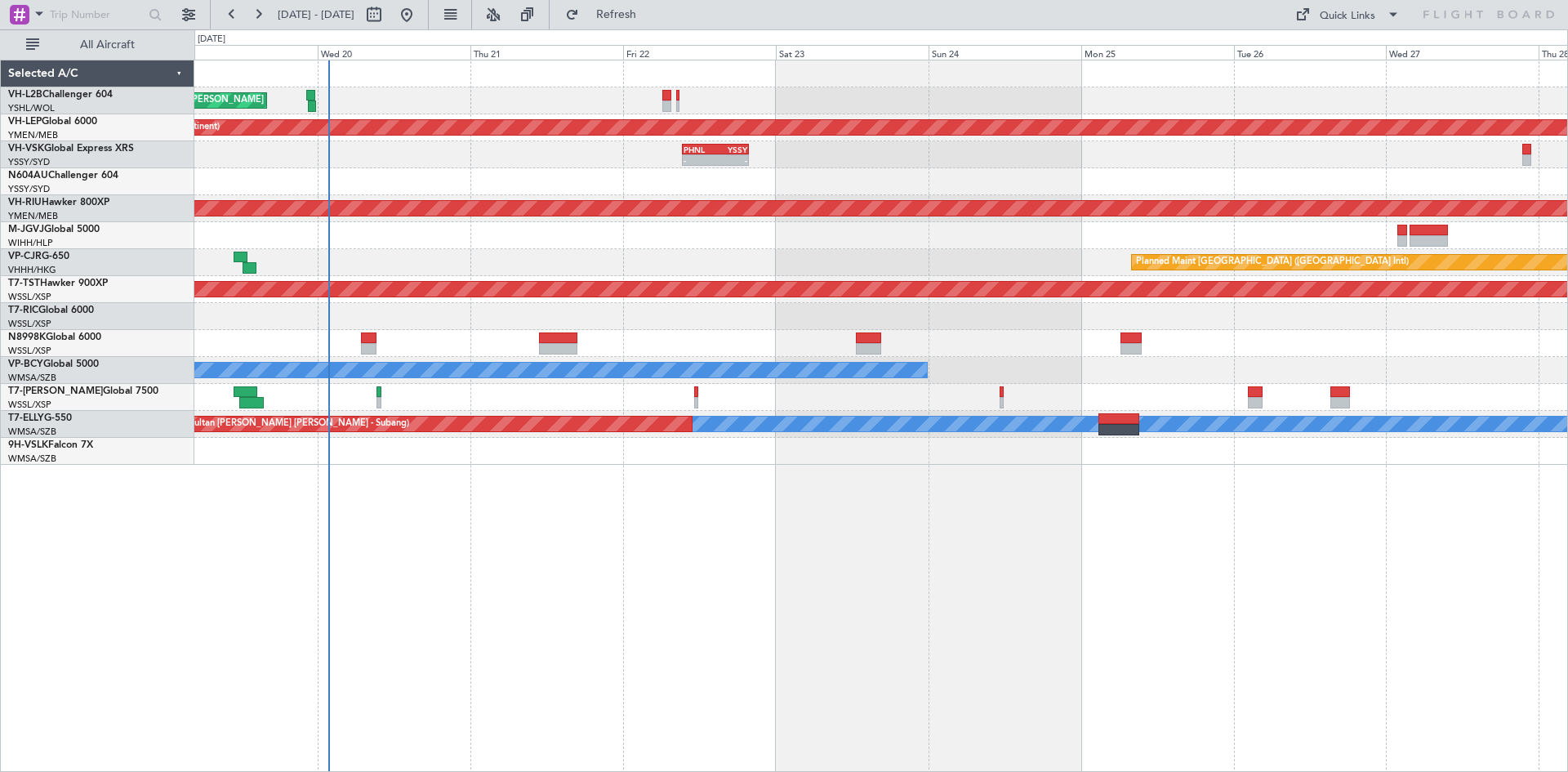
click at [711, 250] on div "Planned Maint [GEOGRAPHIC_DATA] ([GEOGRAPHIC_DATA] Intl)" at bounding box center [880, 262] width 1373 height 27
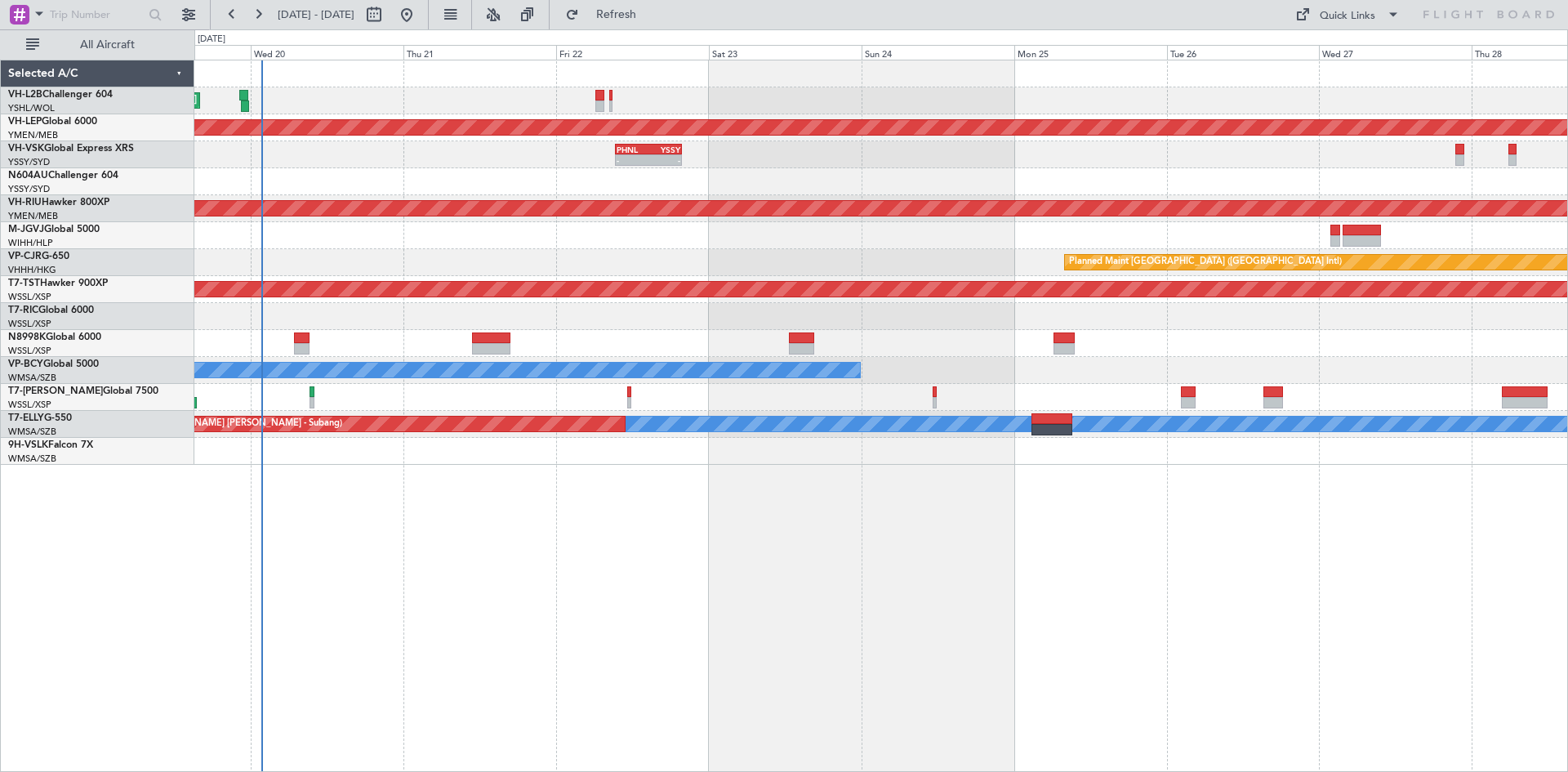
click at [1081, 248] on div at bounding box center [880, 235] width 1373 height 27
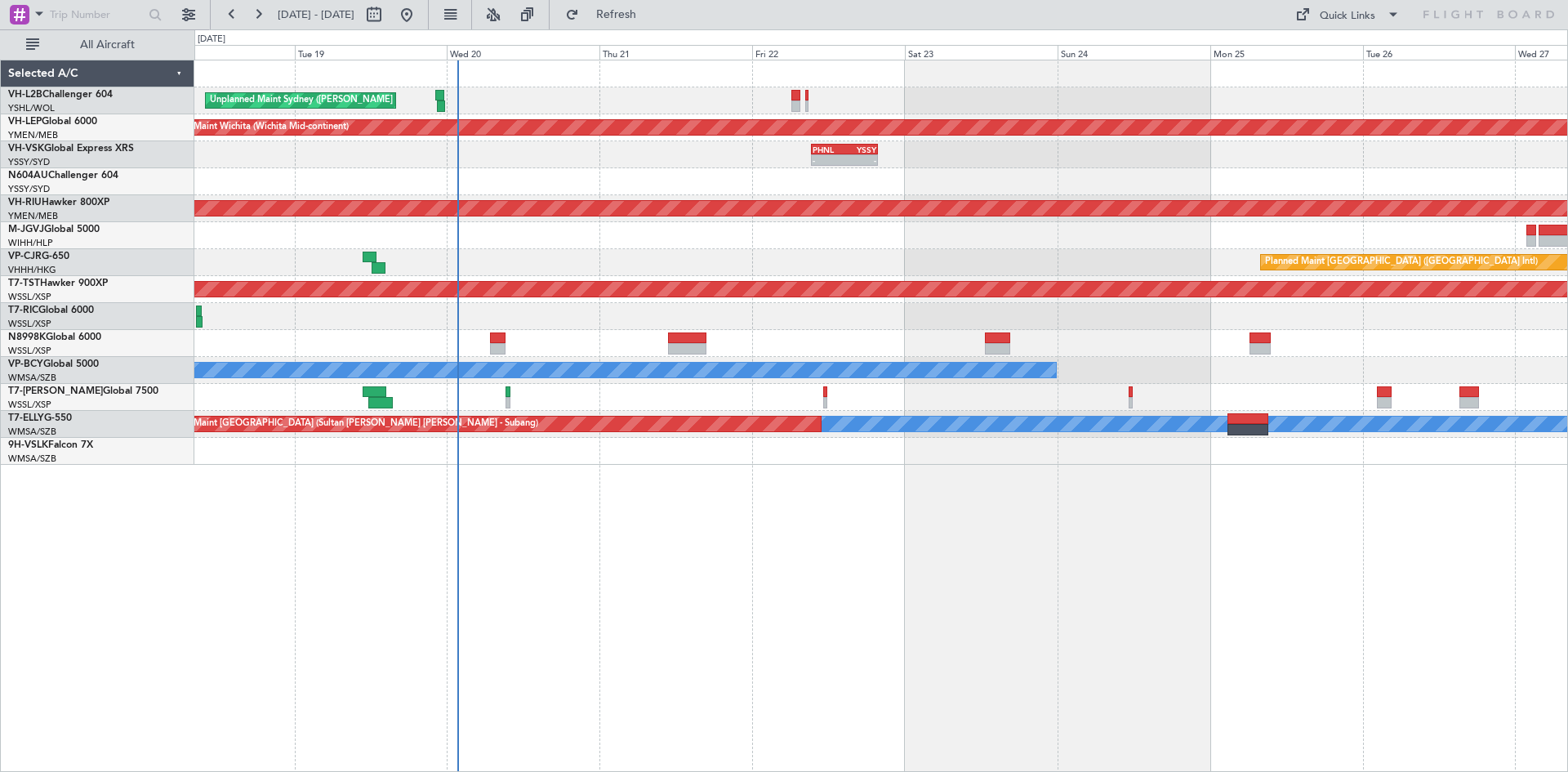
click at [1171, 252] on div "Planned Maint [GEOGRAPHIC_DATA] ([GEOGRAPHIC_DATA] Intl)" at bounding box center [880, 262] width 1373 height 27
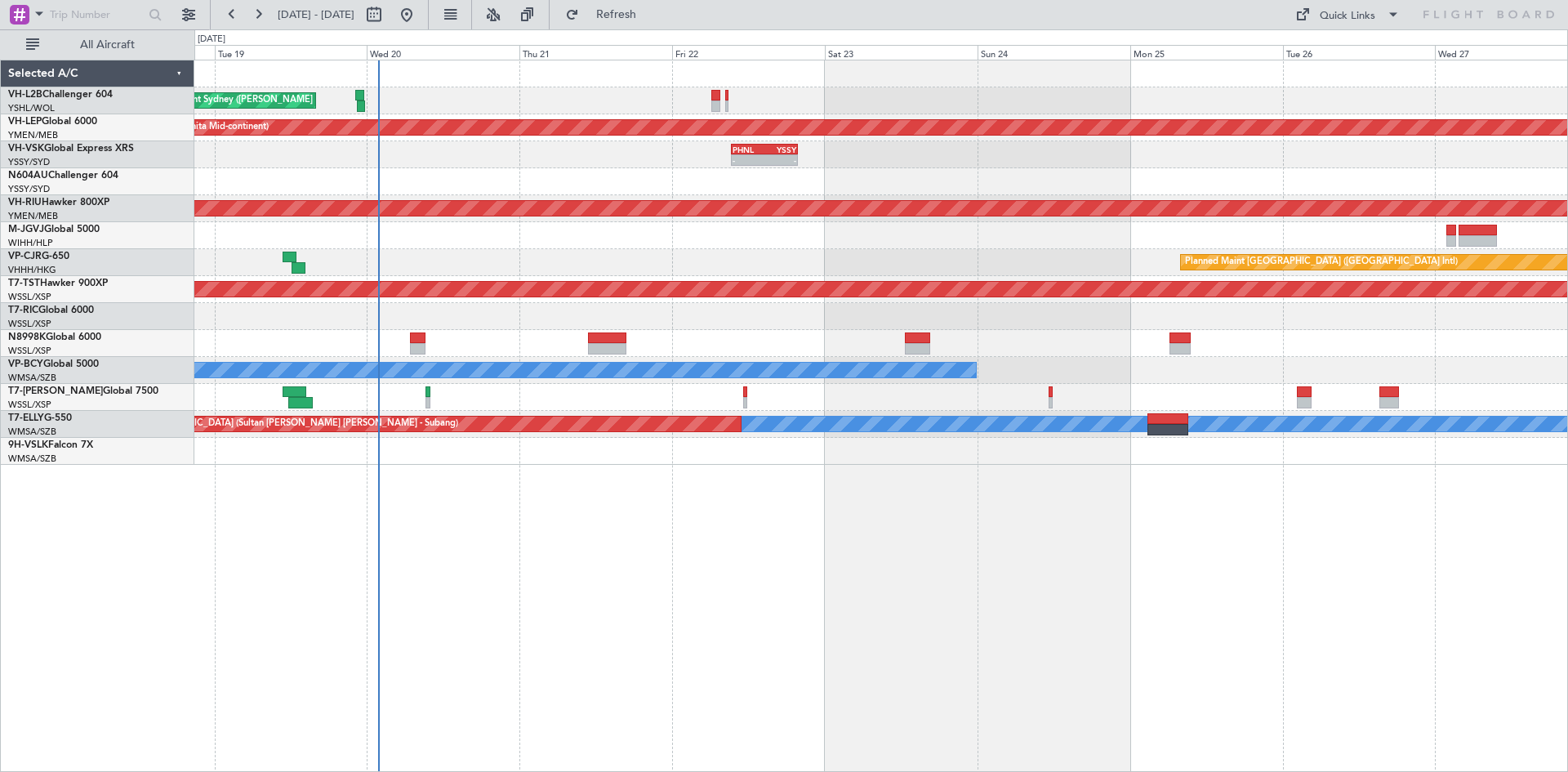
click at [909, 267] on div "Unplanned Maint Sydney ([PERSON_NAME] Intl) Unplanned Maint Wichita (Wichita Mi…" at bounding box center [880, 263] width 1373 height 404
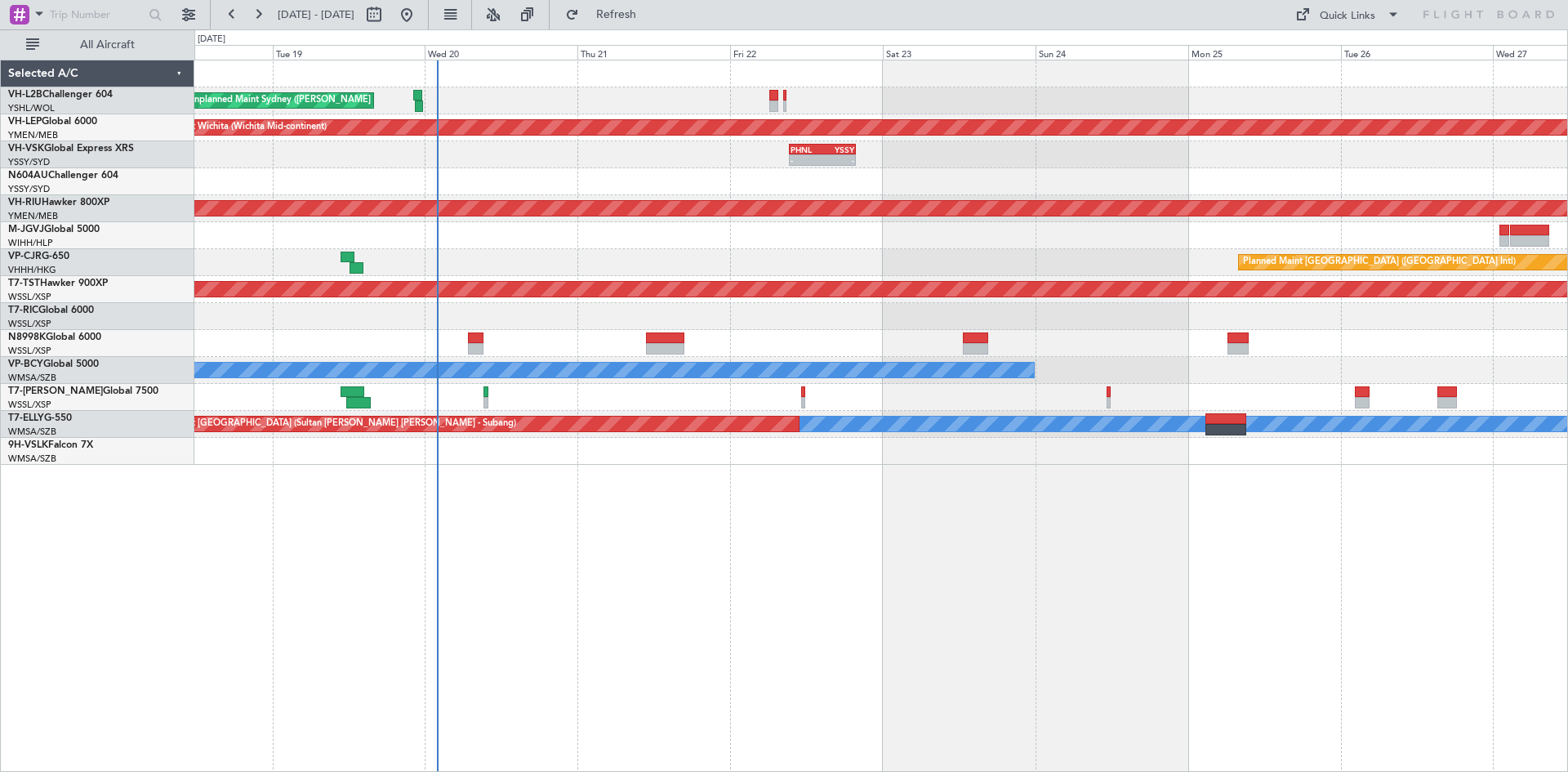
click at [1130, 512] on div "Unplanned Maint Sydney ([PERSON_NAME] Intl) Unplanned Maint Wichita (Wichita Mi…" at bounding box center [881, 416] width 1374 height 712
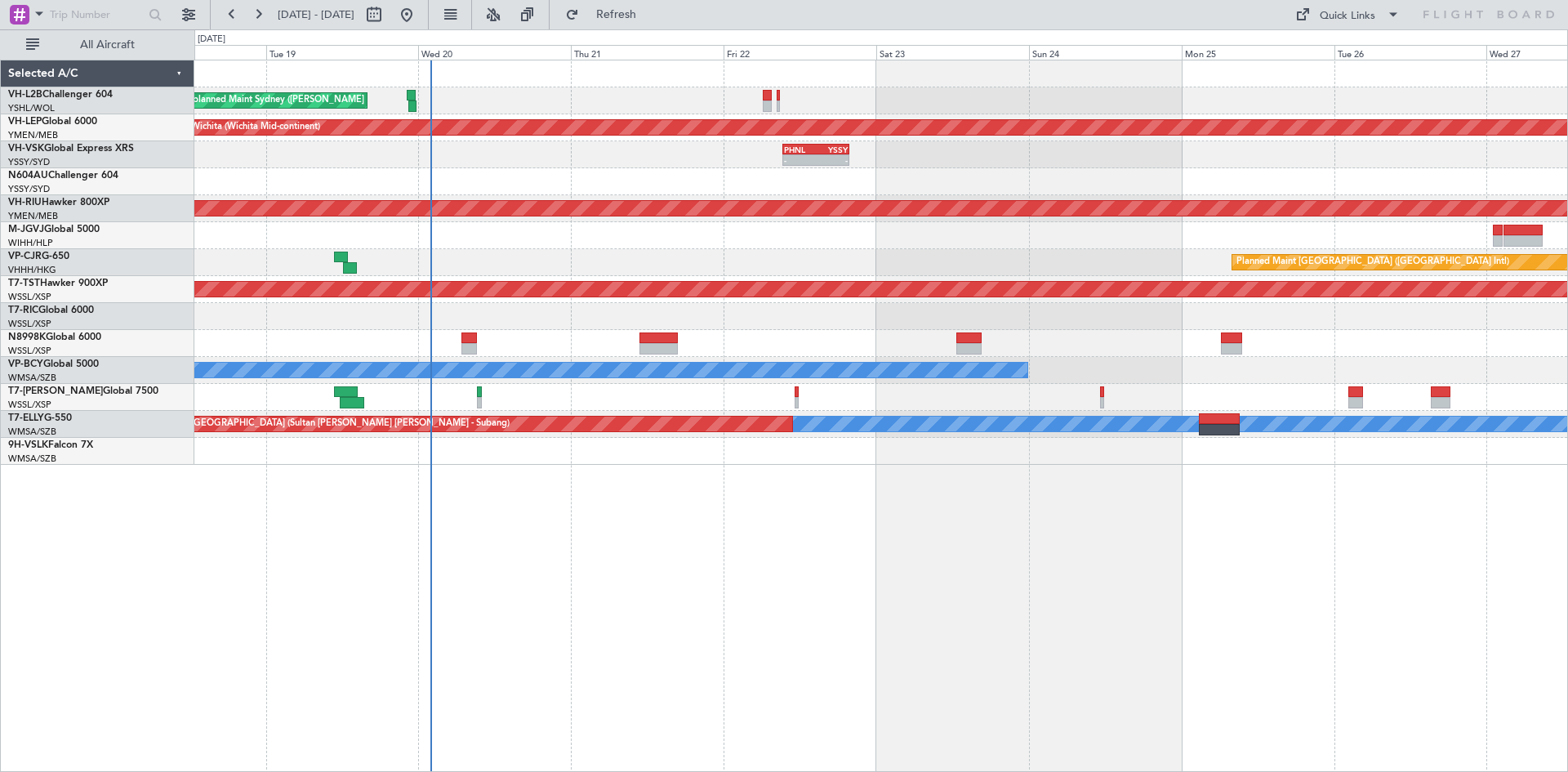
click at [525, 400] on div "Planned Maint [GEOGRAPHIC_DATA] (Seletar)" at bounding box center [880, 397] width 1373 height 27
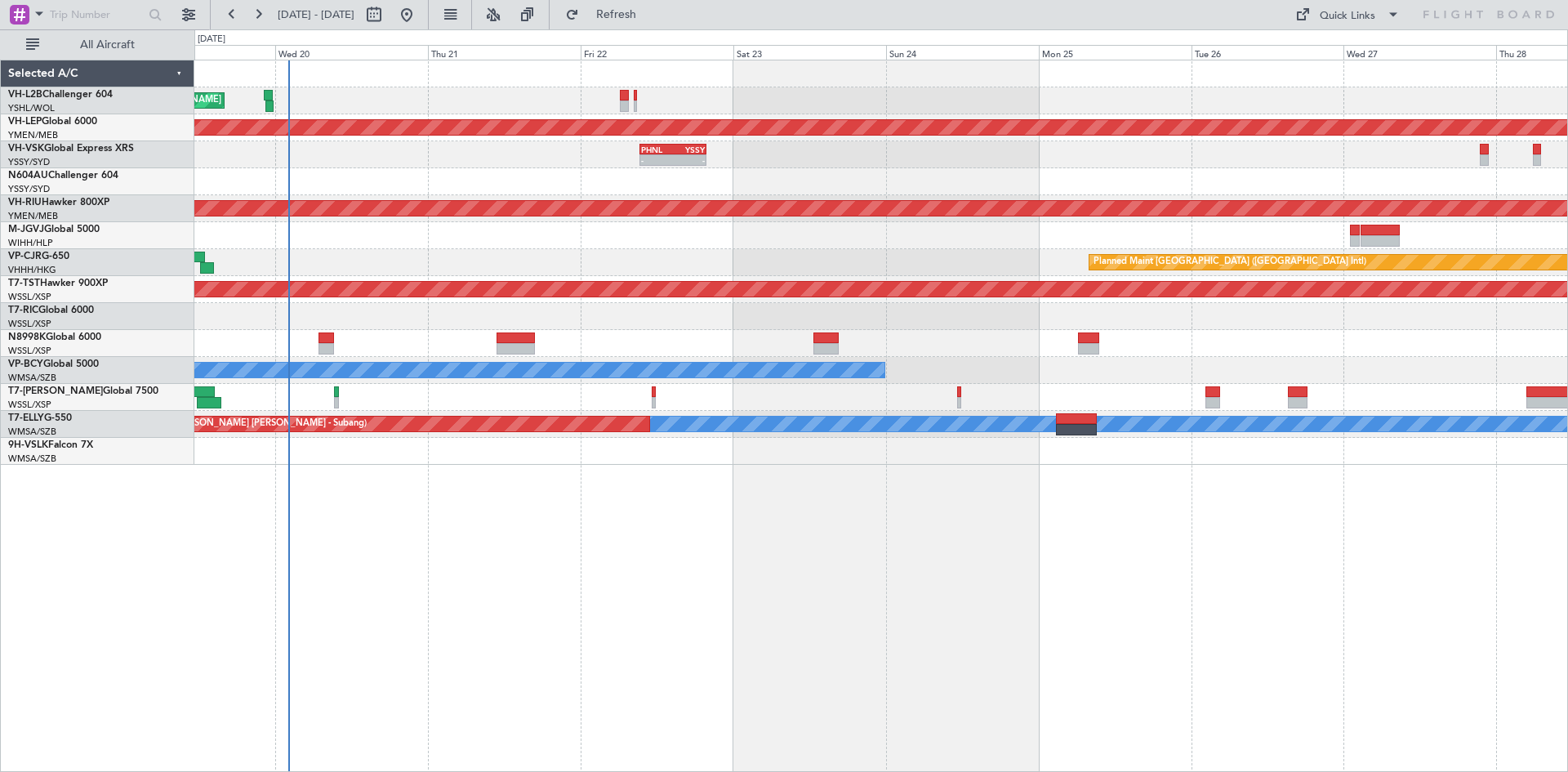
click at [472, 332] on div "Unplanned Maint Sydney ([PERSON_NAME] Intl) Unplanned Maint Wichita (Wichita Mi…" at bounding box center [880, 263] width 1373 height 404
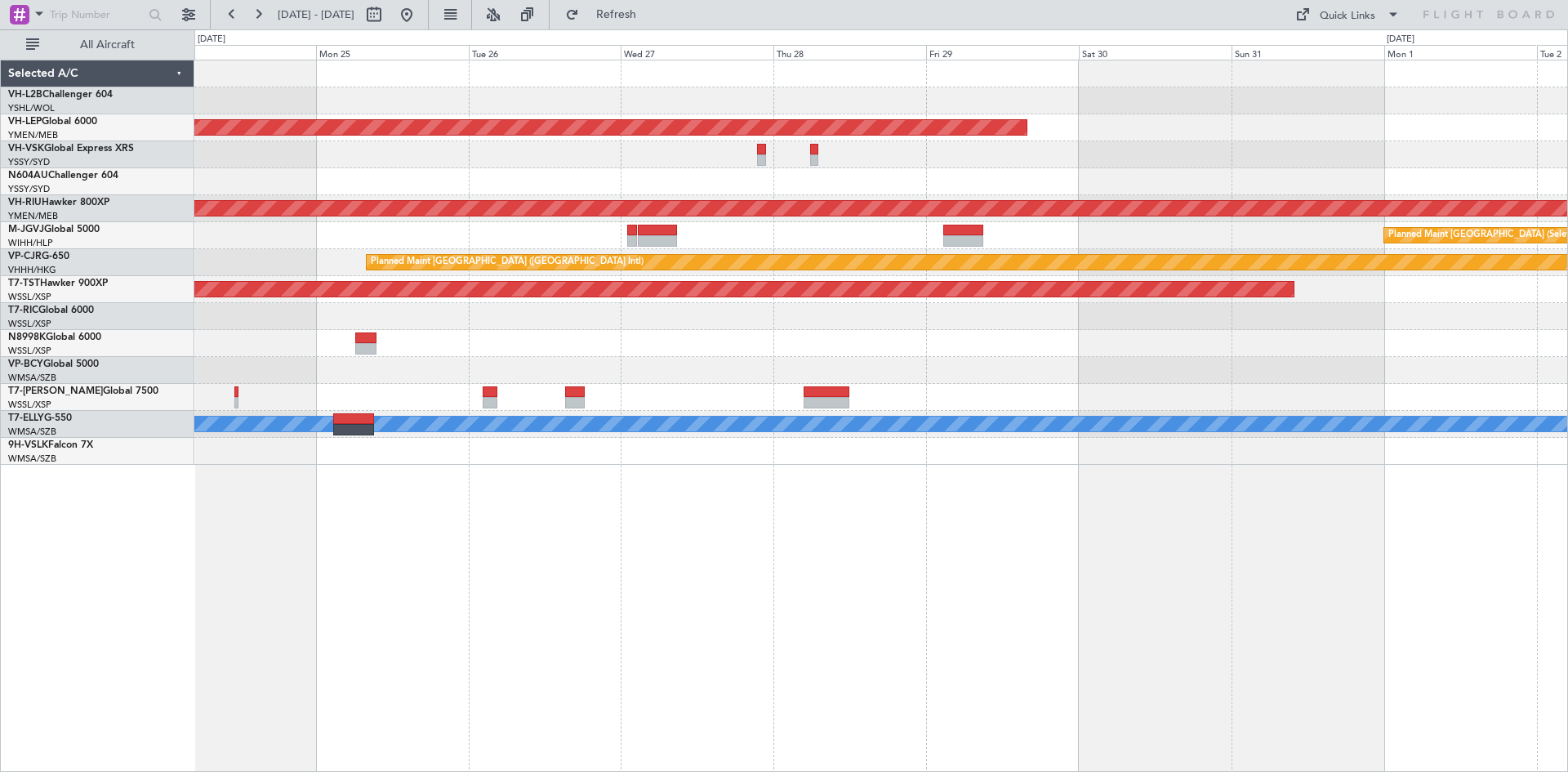
click at [599, 379] on div "Unplanned Maint Wichita (Wichita Mid-continent) PHNL 09:20 Z YSSY 19:50 Z - - P…" at bounding box center [880, 263] width 1373 height 404
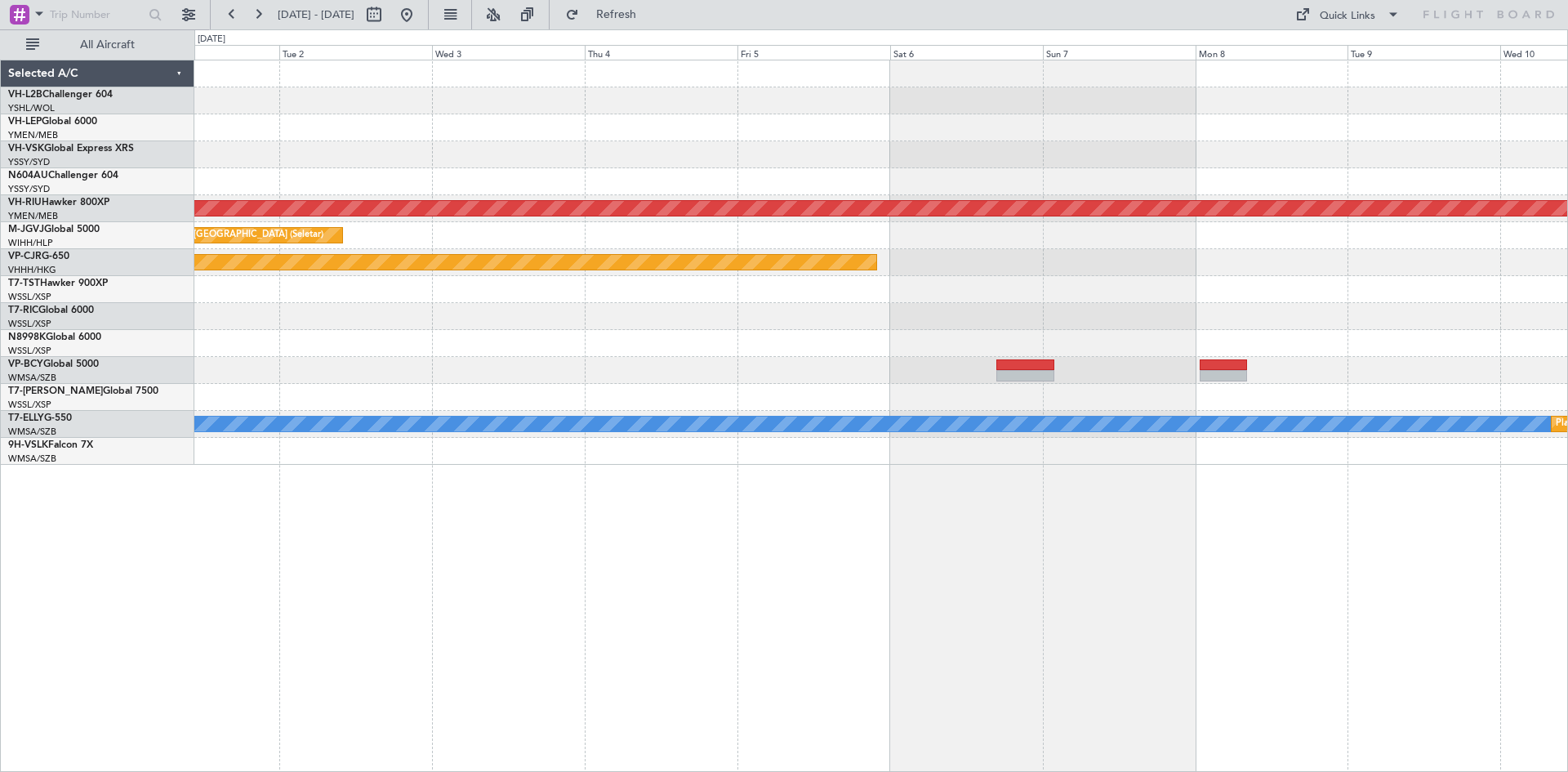
click at [667, 442] on div "Planned Maint [GEOGRAPHIC_DATA] ([GEOGRAPHIC_DATA]) Planned Maint [GEOGRAPHIC_D…" at bounding box center [880, 263] width 1373 height 404
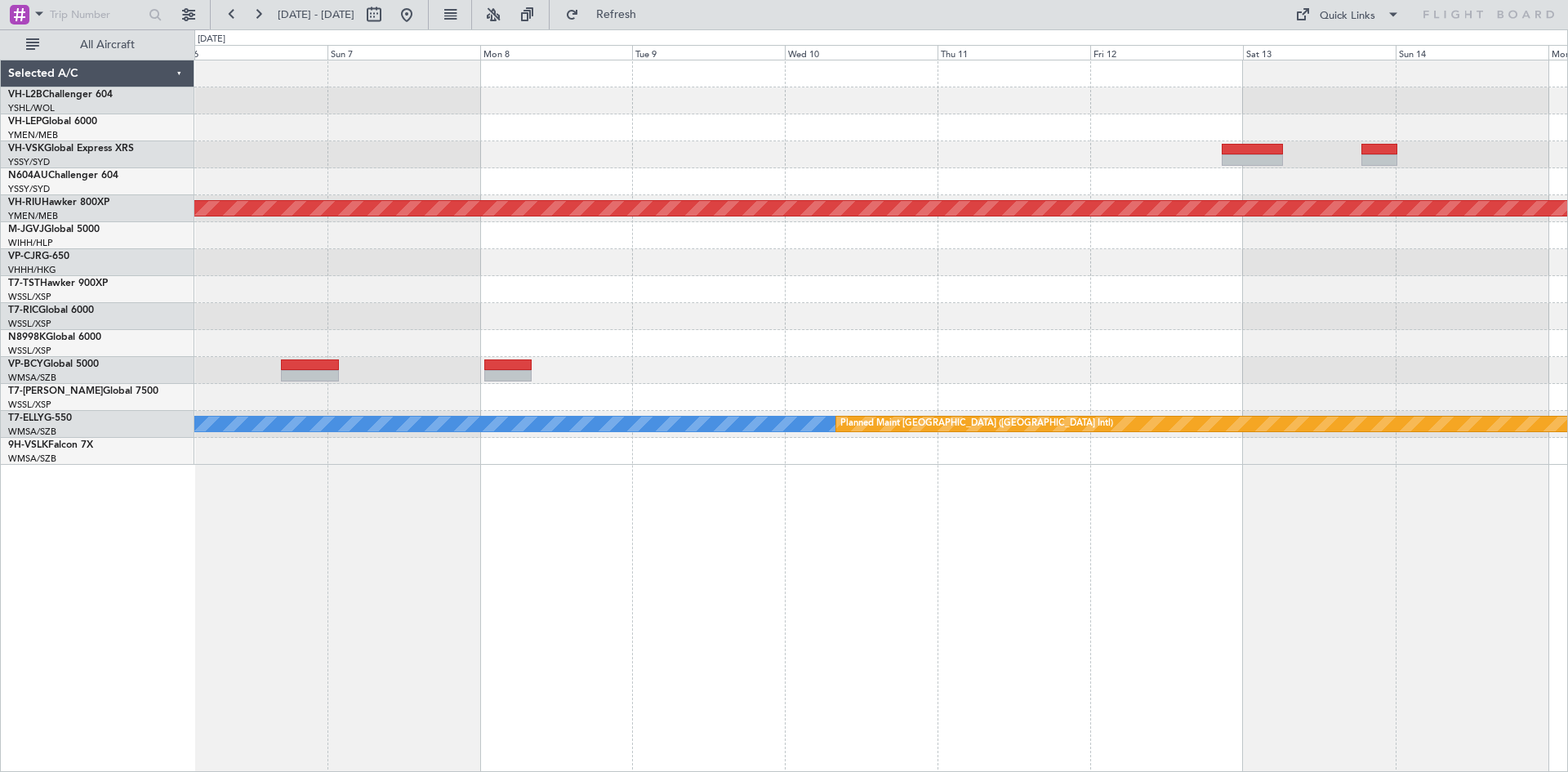
click at [895, 265] on div "Planned Maint [GEOGRAPHIC_DATA] ([GEOGRAPHIC_DATA] Intl)" at bounding box center [880, 262] width 1373 height 27
click at [971, 263] on div "Planned Maint [GEOGRAPHIC_DATA] ([GEOGRAPHIC_DATA] Intl)" at bounding box center [880, 262] width 1373 height 27
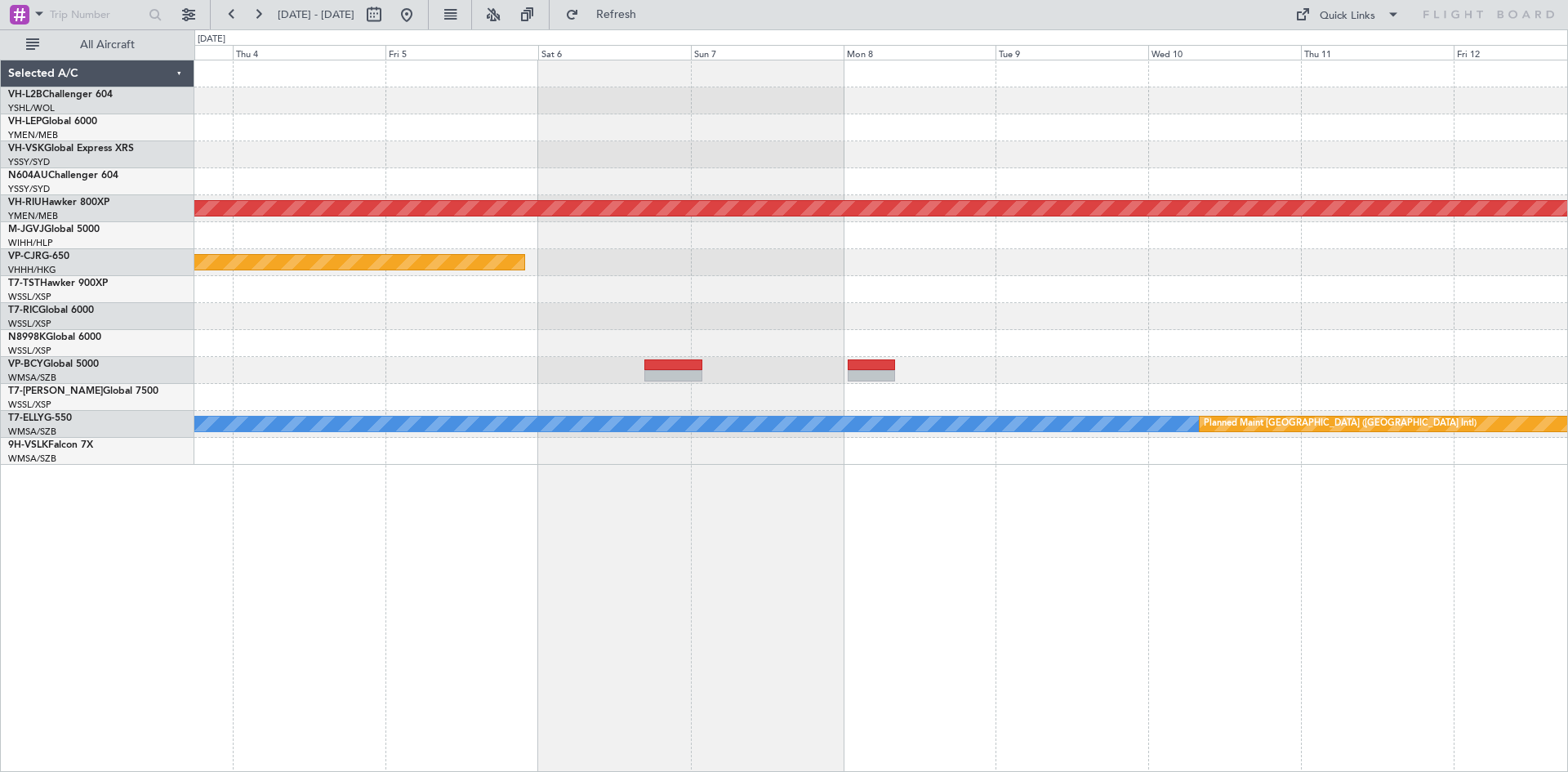
click at [1237, 268] on div "Planned Maint [GEOGRAPHIC_DATA] ([GEOGRAPHIC_DATA]) Planned Maint [GEOGRAPHIC_D…" at bounding box center [880, 263] width 1373 height 404
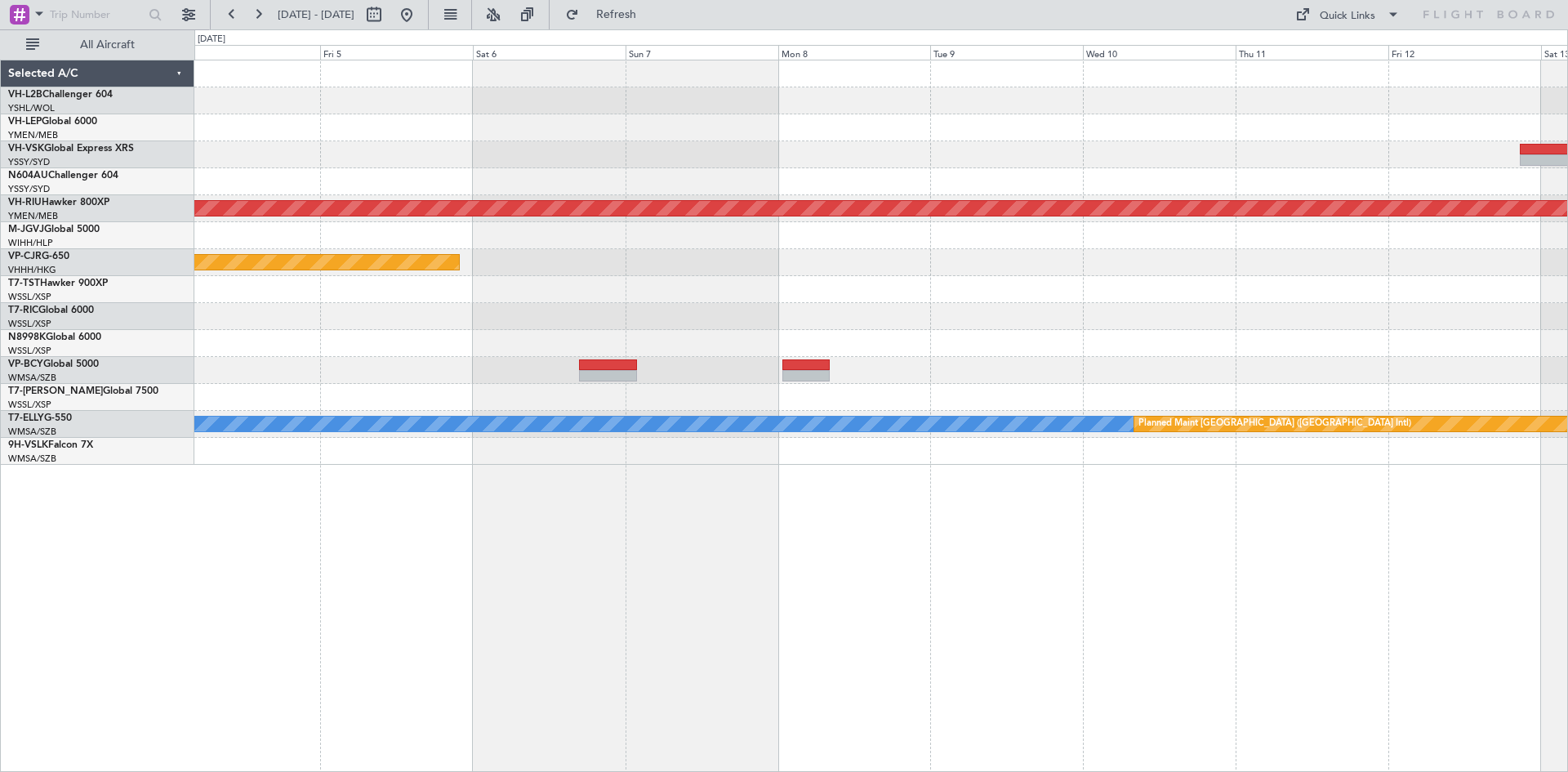
click at [987, 344] on div at bounding box center [880, 343] width 1373 height 27
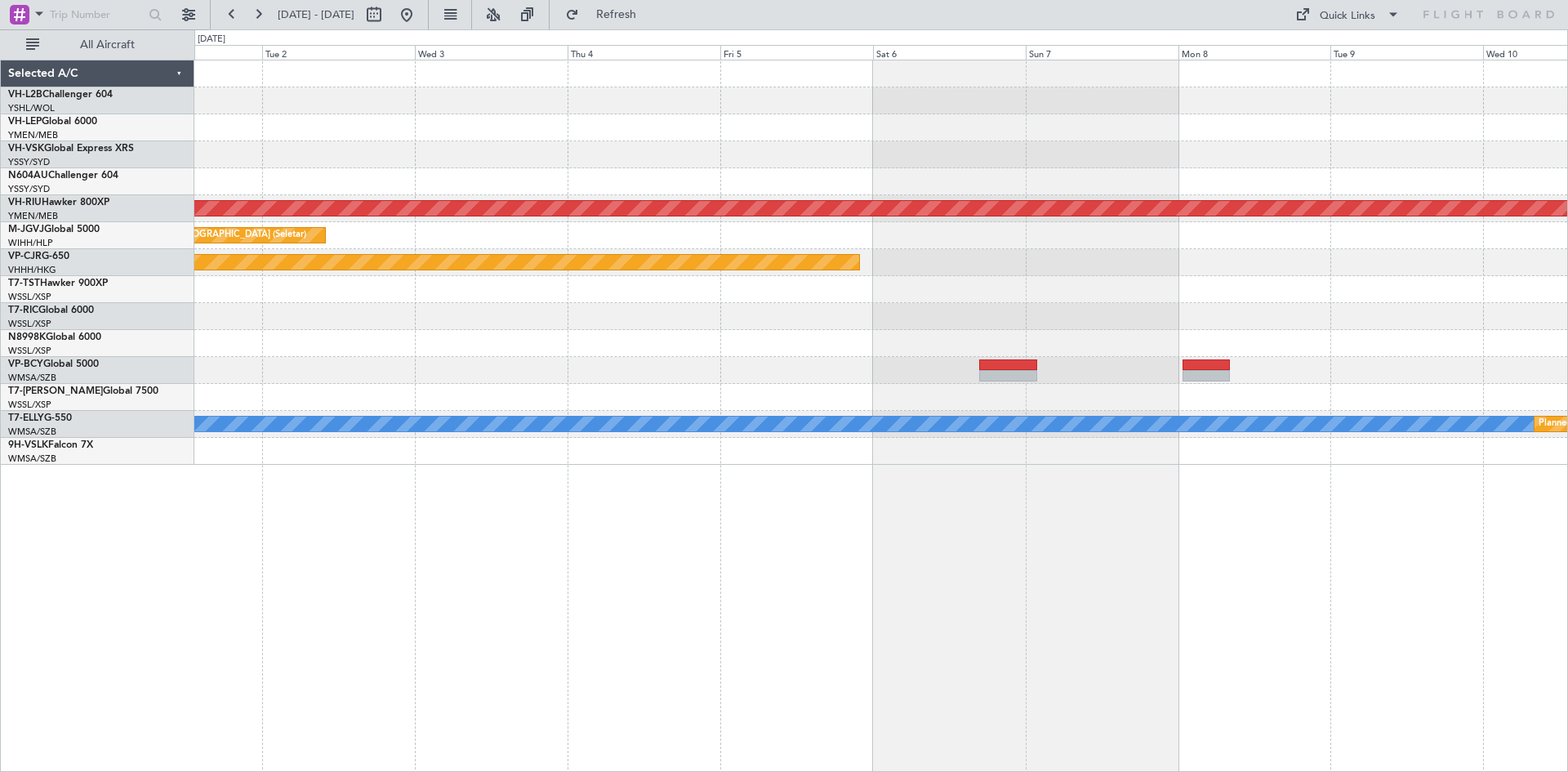
click at [1521, 309] on div "Planned Maint [GEOGRAPHIC_DATA] ([GEOGRAPHIC_DATA]) Planned Maint [GEOGRAPHIC_D…" at bounding box center [880, 263] width 1373 height 404
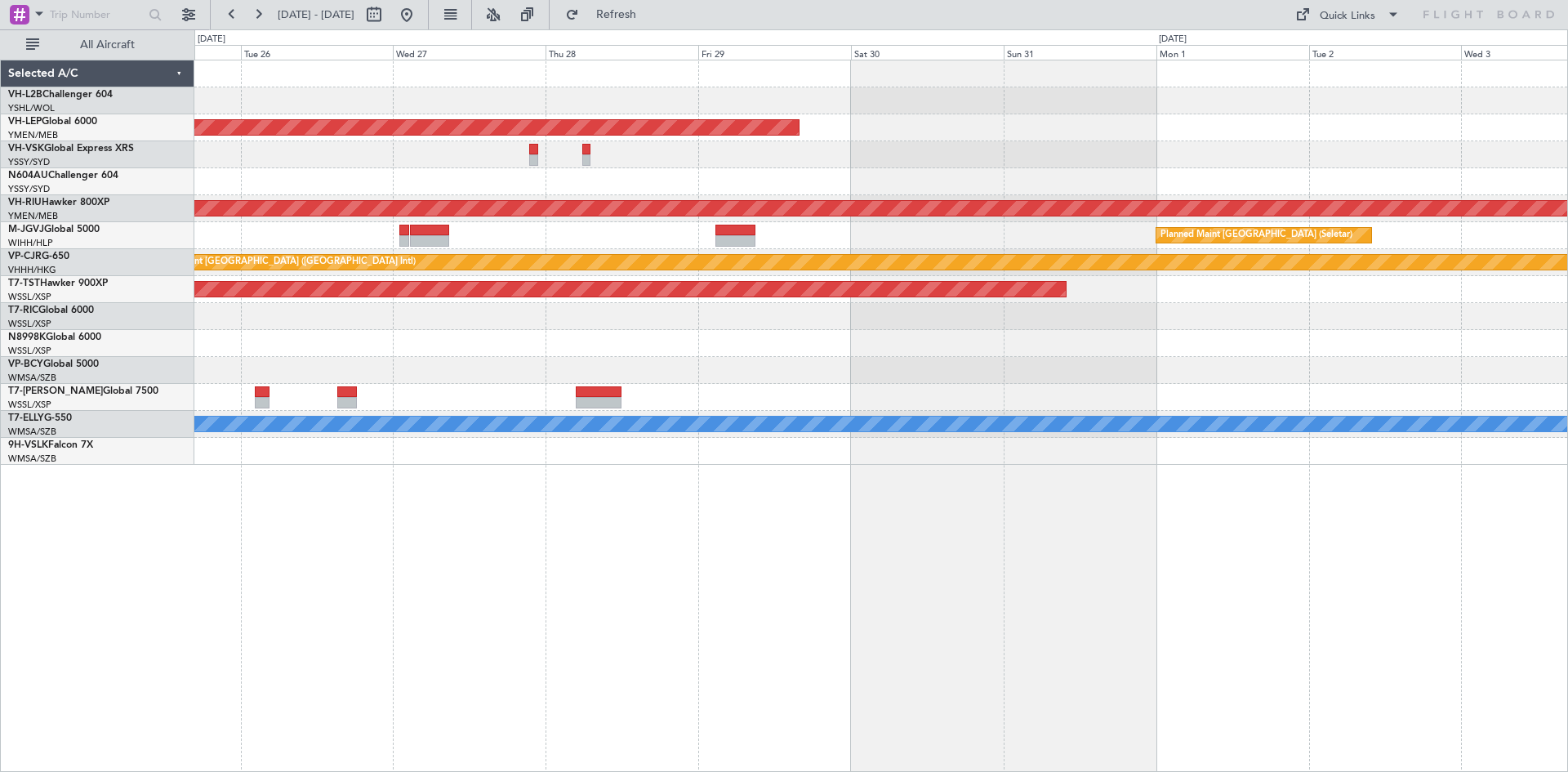
click at [1219, 340] on div at bounding box center [880, 343] width 1373 height 27
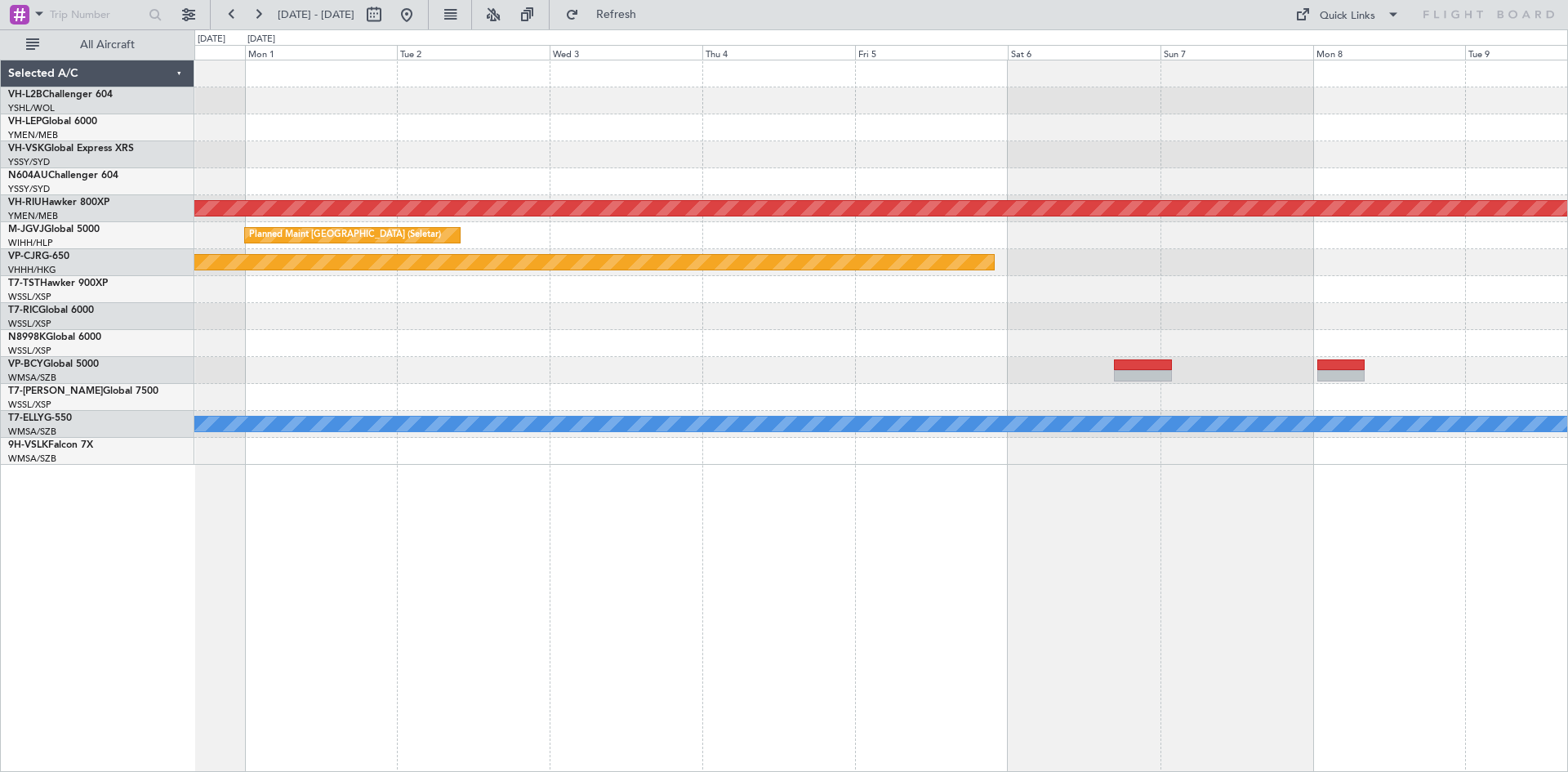
click at [1539, 364] on div at bounding box center [880, 370] width 1373 height 27
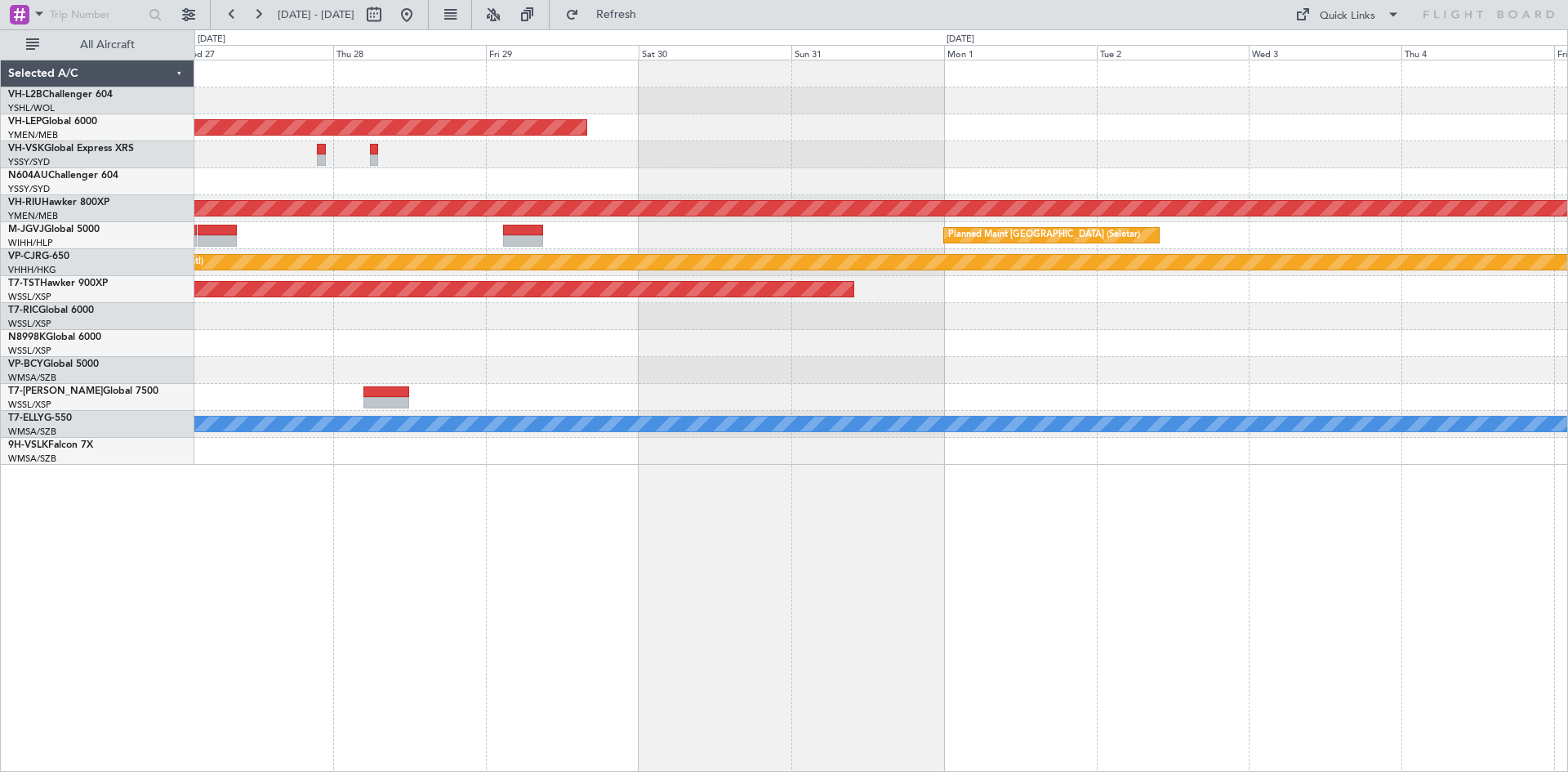
click at [1424, 356] on div "Unplanned Maint Wichita (Wichita Mid-continent) Planned Maint [GEOGRAPHIC_DATA]…" at bounding box center [880, 263] width 1373 height 404
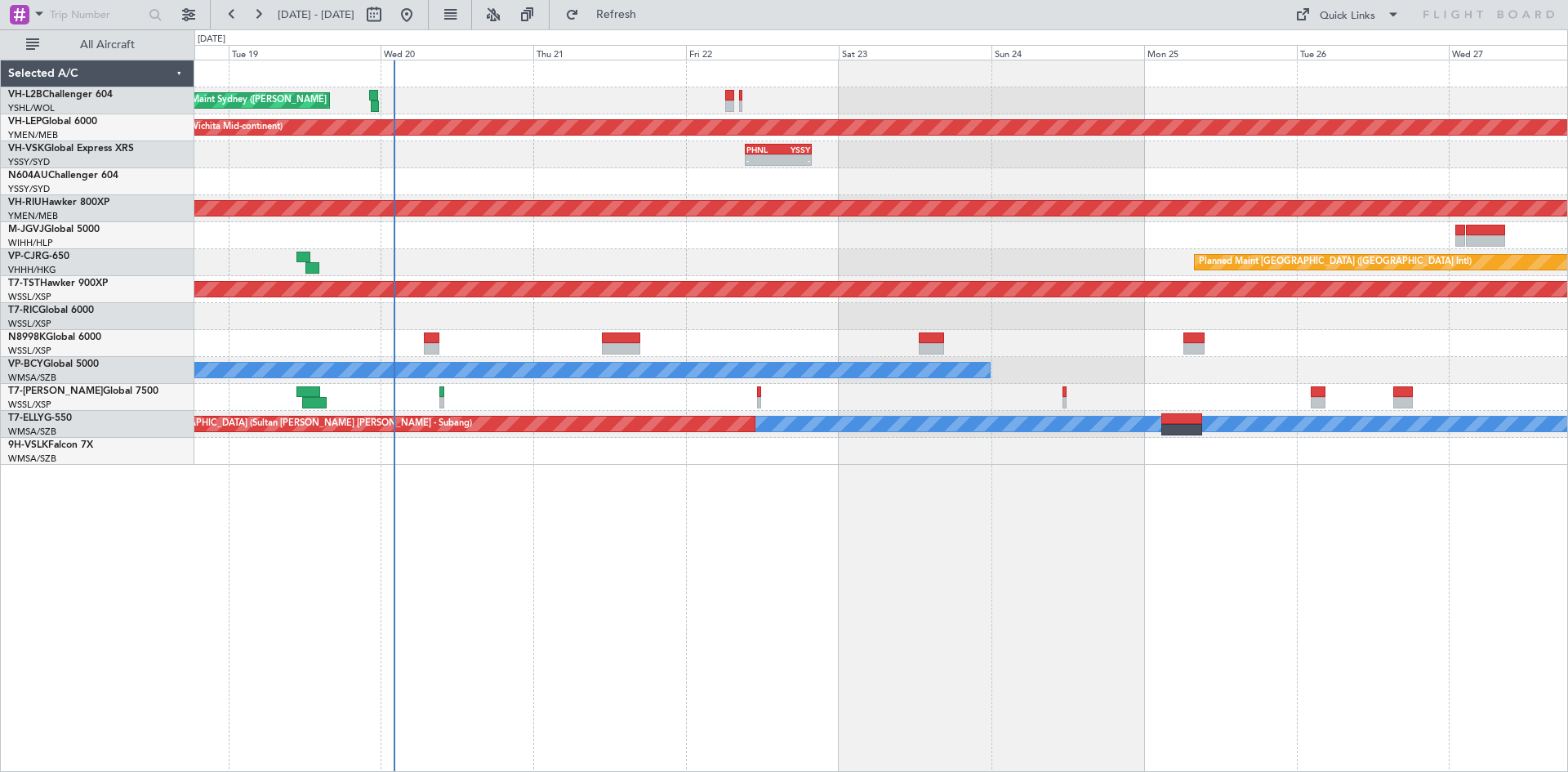
click at [1338, 350] on div "Unplanned Maint Sydney ([PERSON_NAME] Intl) Unplanned Maint Wichita (Wichita Mi…" at bounding box center [880, 263] width 1373 height 404
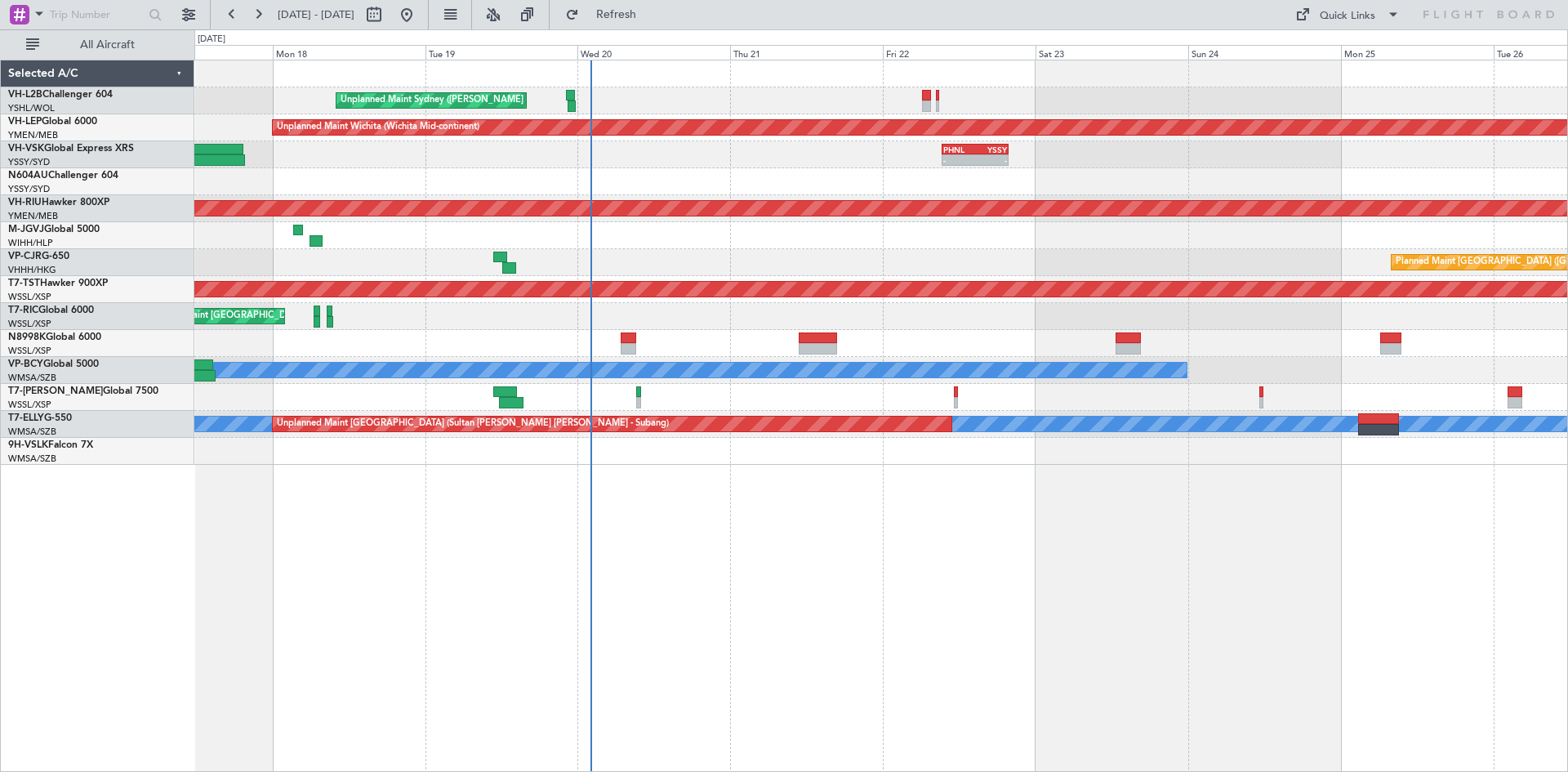
click at [780, 579] on div "Unplanned Maint Sydney ([PERSON_NAME] Intl) Unplanned Maint Wichita (Wichita Mi…" at bounding box center [881, 416] width 1374 height 712
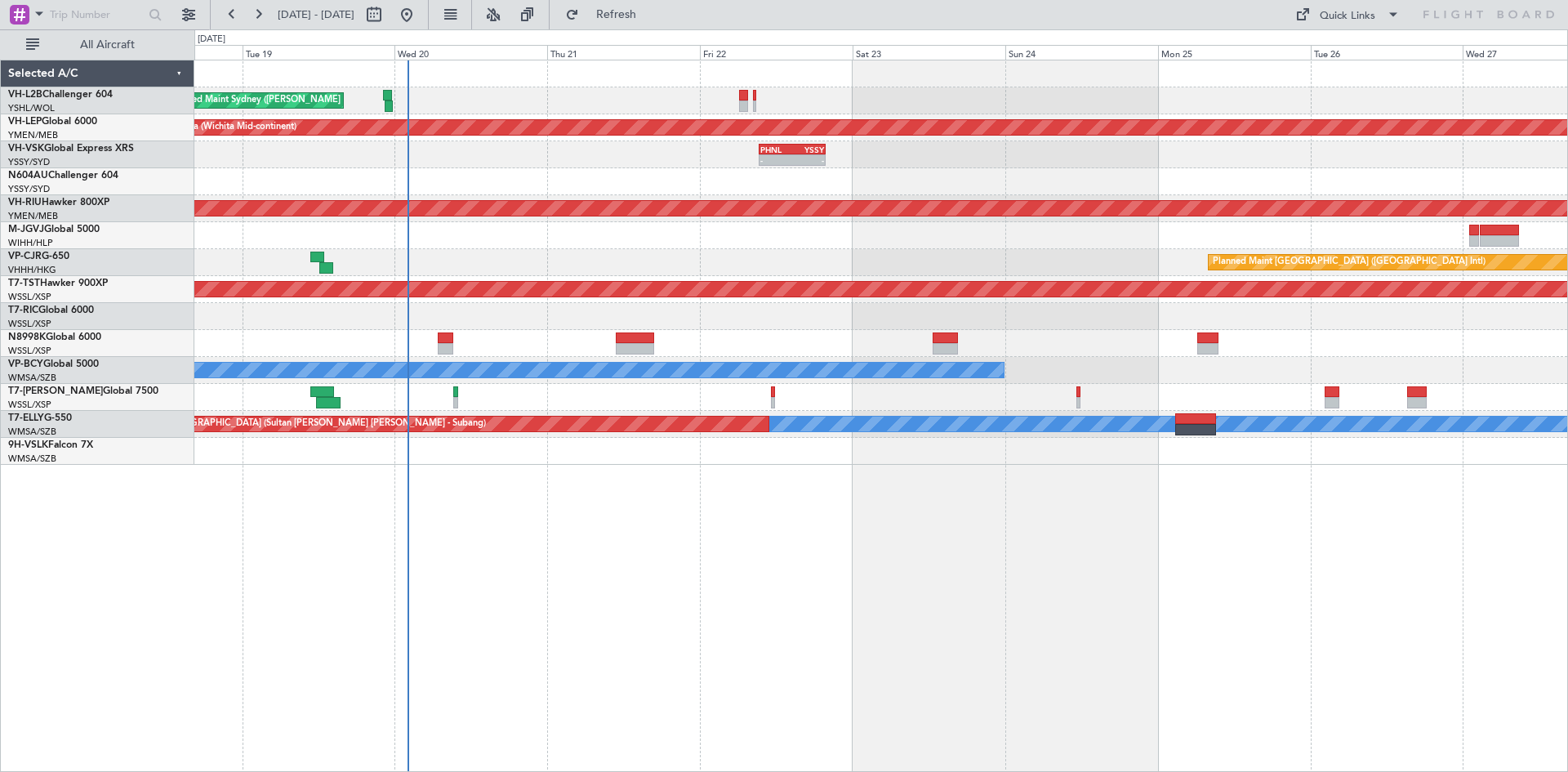
click at [750, 337] on div at bounding box center [880, 343] width 1373 height 27
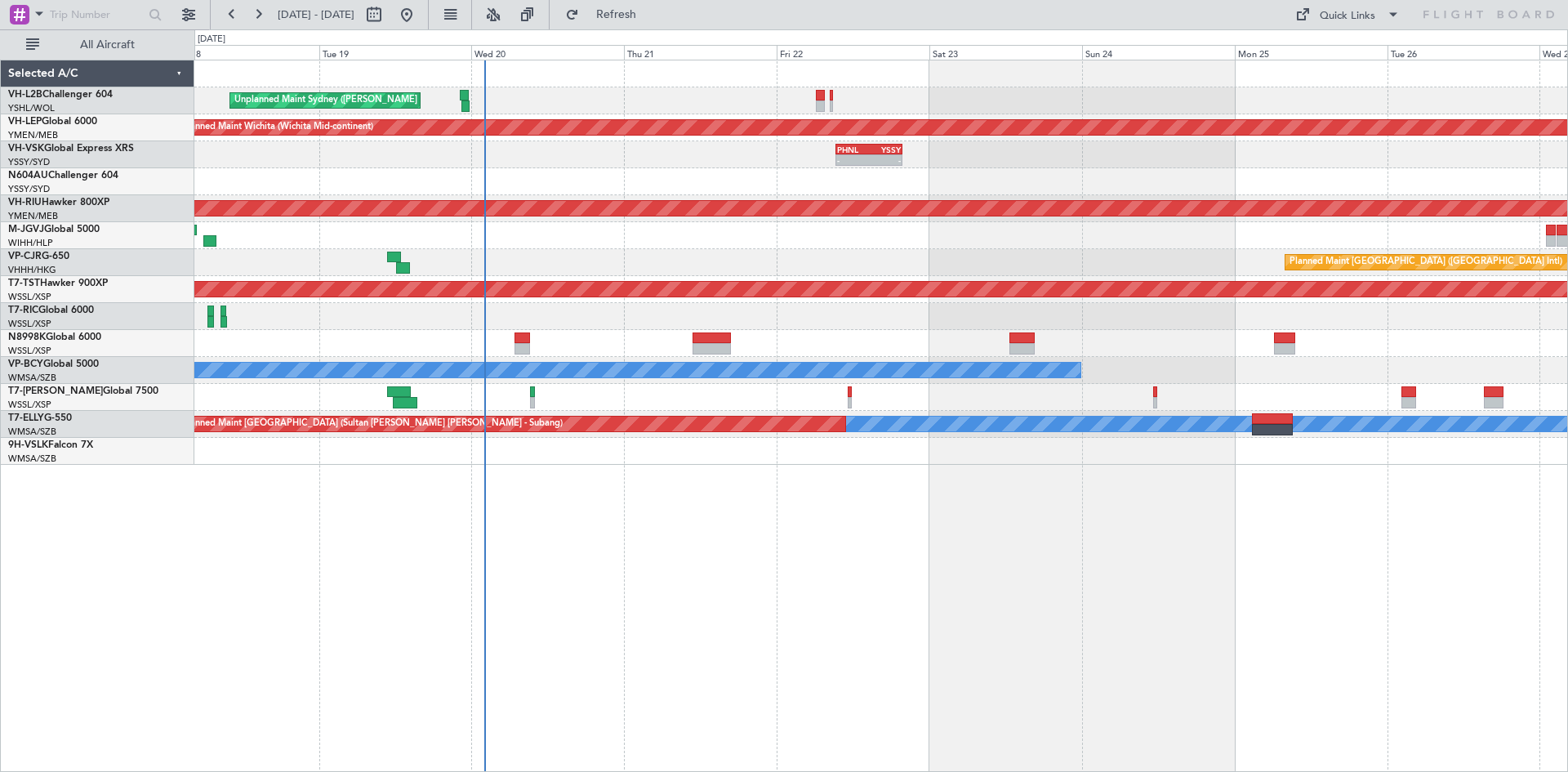
click at [587, 344] on div at bounding box center [880, 343] width 1373 height 27
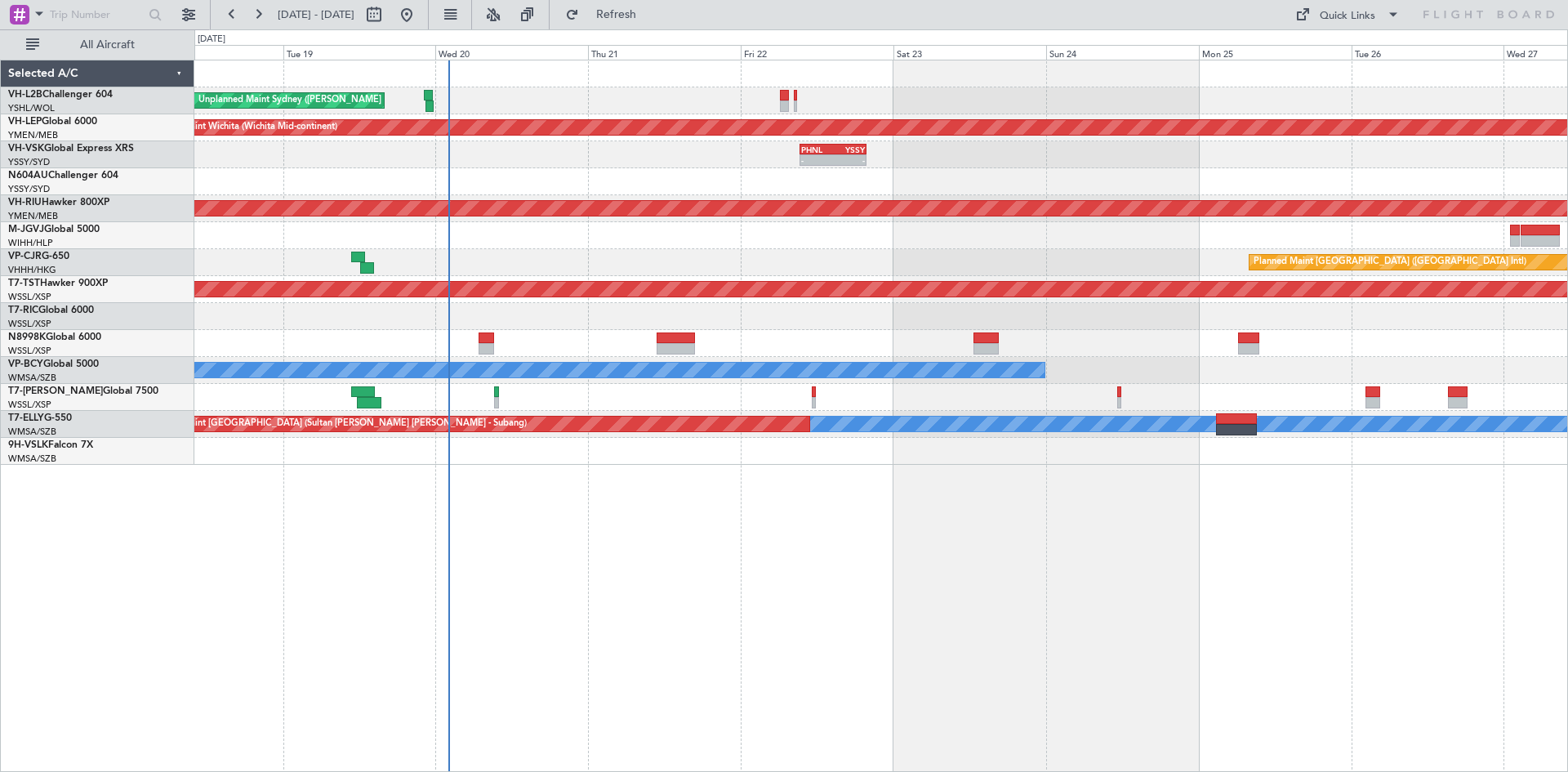
click at [335, 350] on div at bounding box center [880, 343] width 1373 height 27
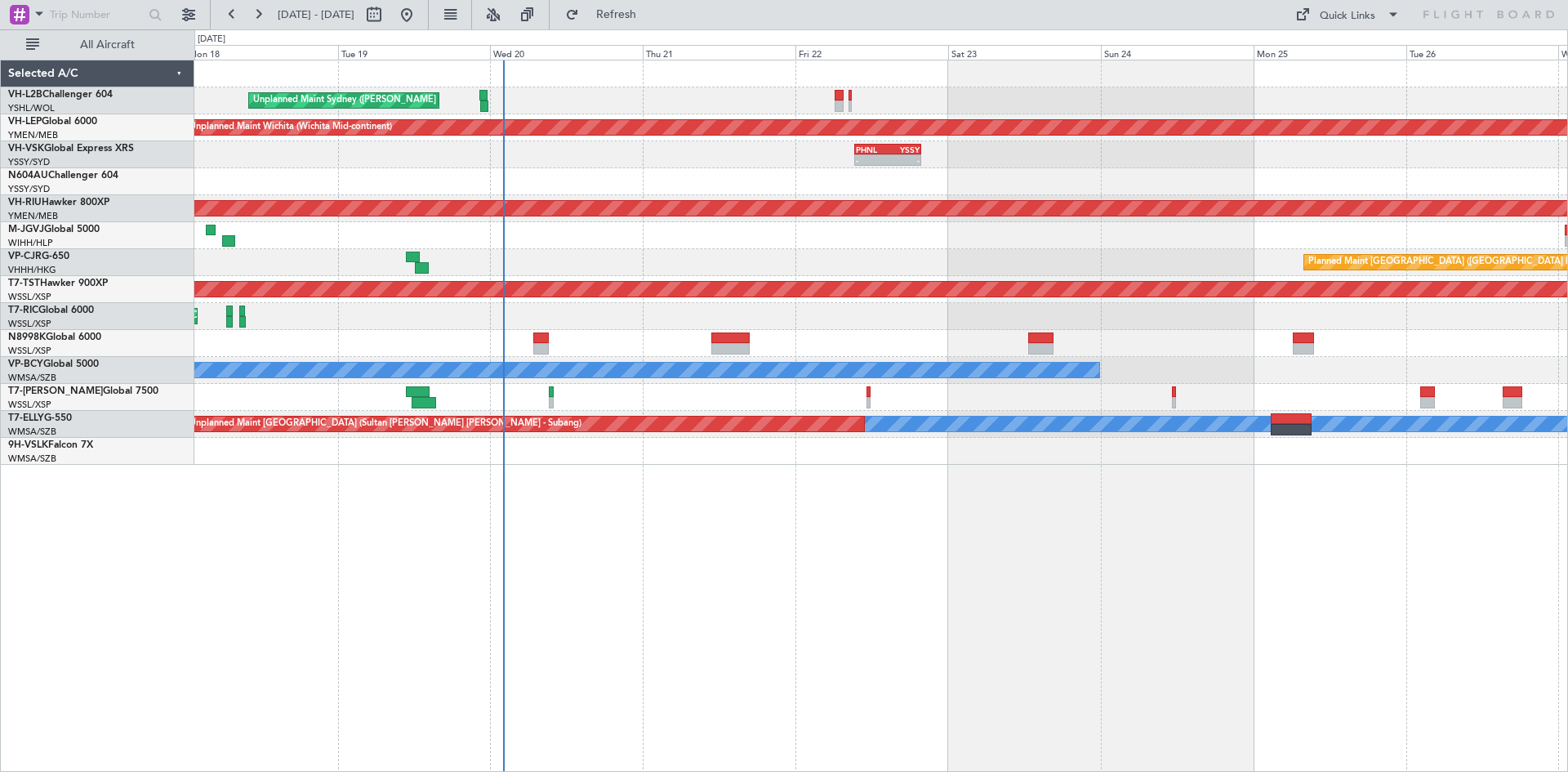
click at [927, 179] on div at bounding box center [880, 181] width 1373 height 27
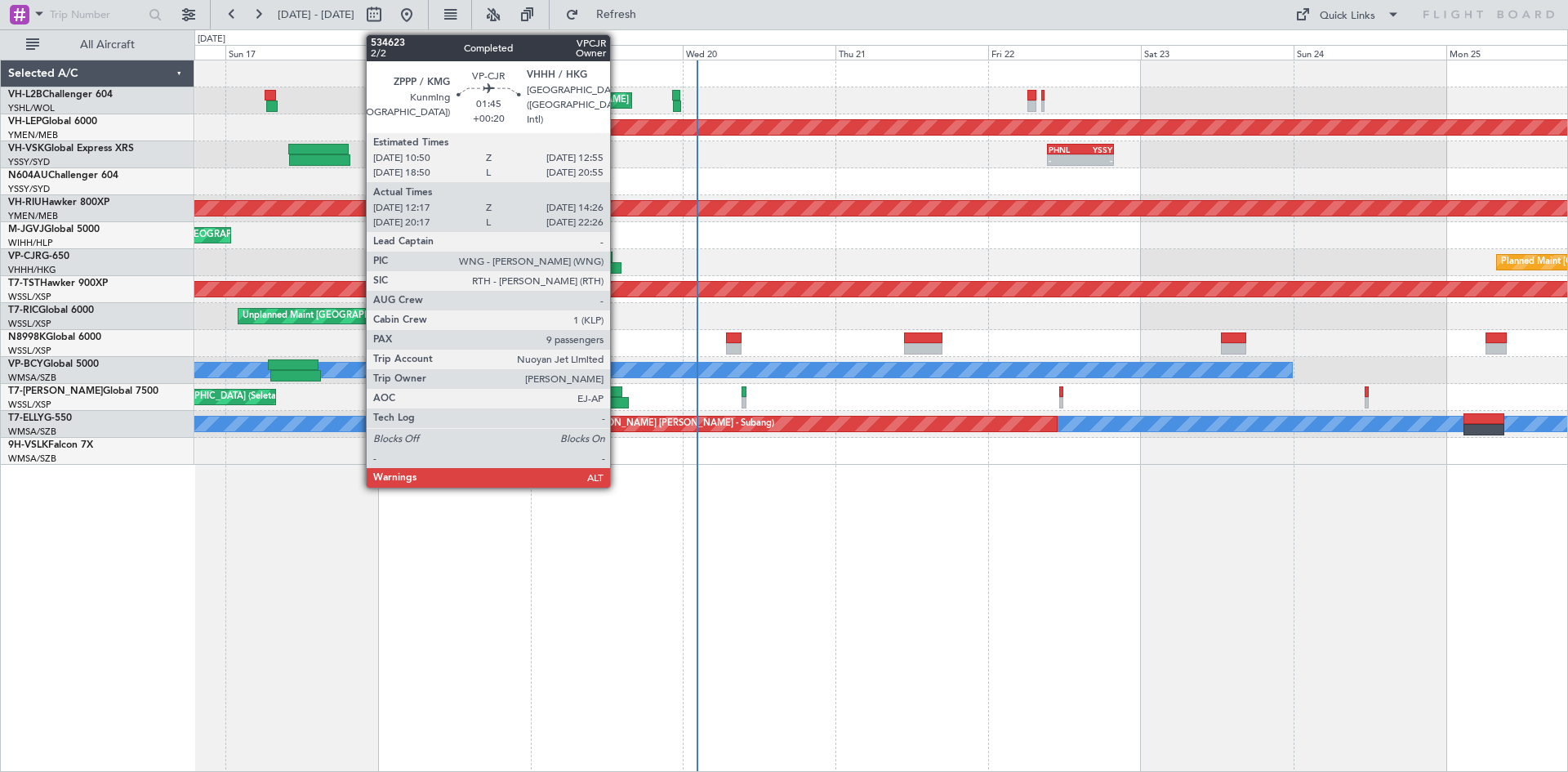
click at [617, 264] on div at bounding box center [614, 267] width 14 height 11
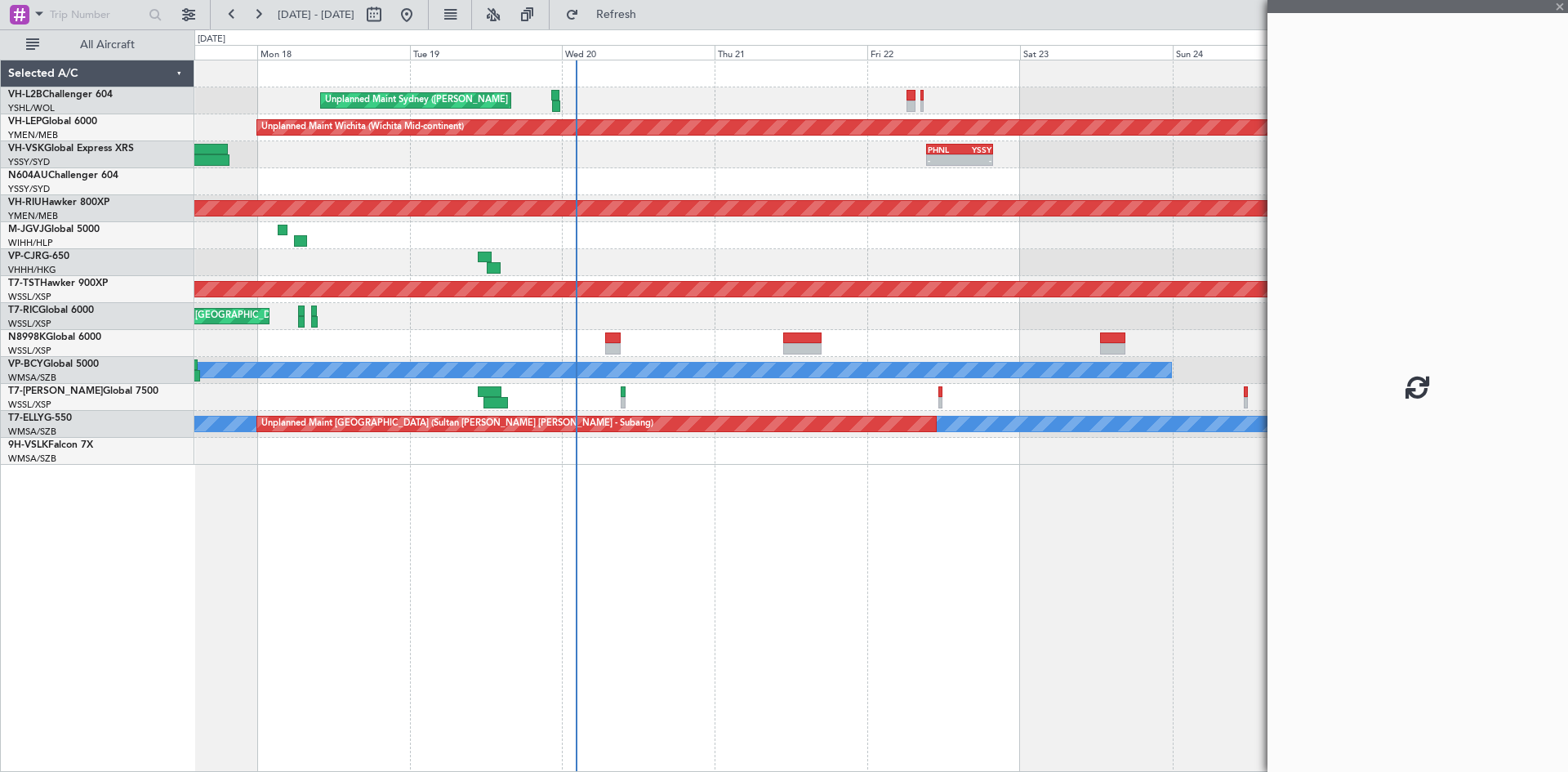
click at [671, 278] on div "Unplanned Maint Sydney ([PERSON_NAME] Intl) Unplanned Maint Wichita (Wichita Mi…" at bounding box center [880, 263] width 1373 height 404
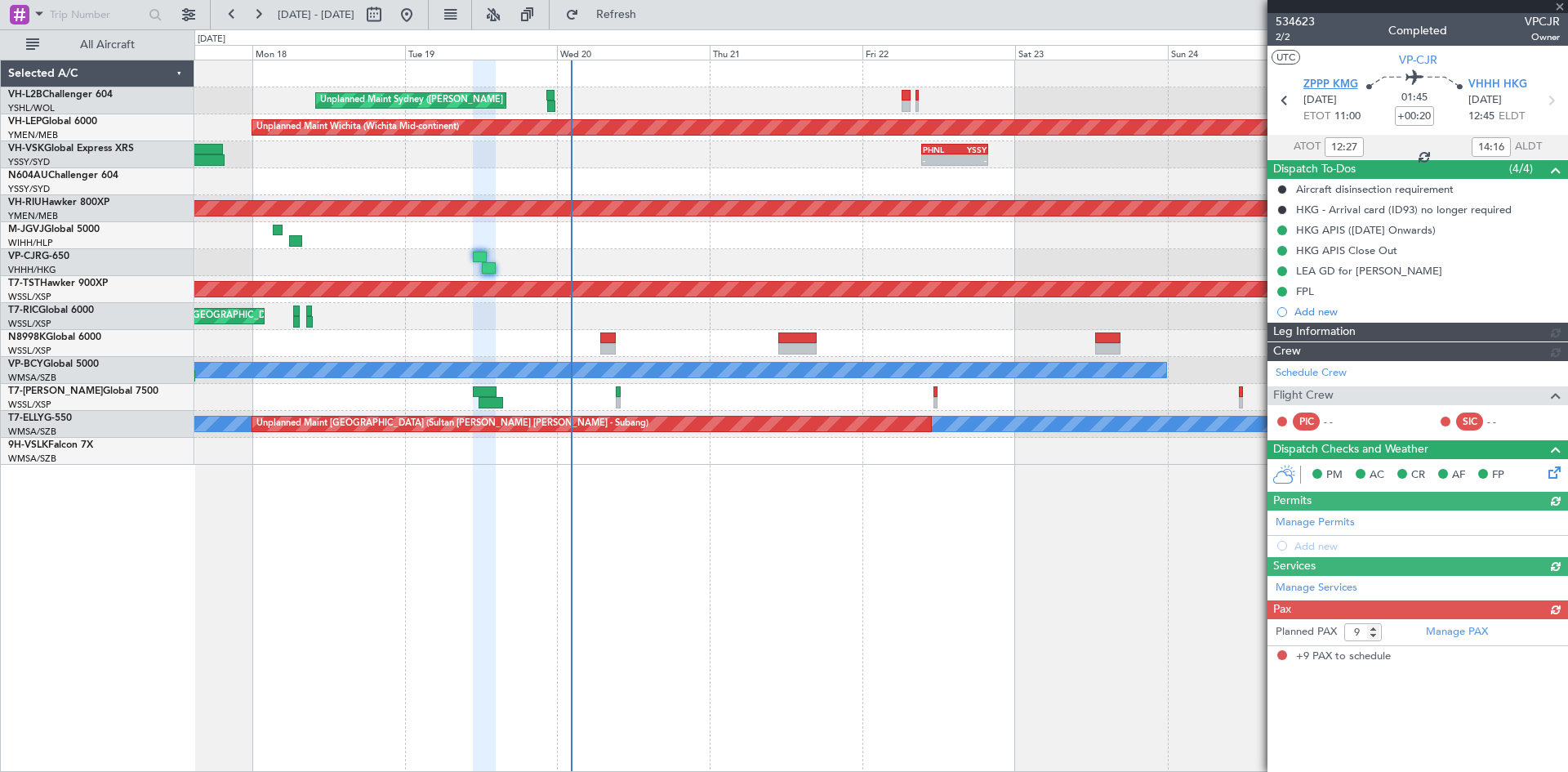
type input "[PERSON_NAME] (EYU)"
type input "F0181"
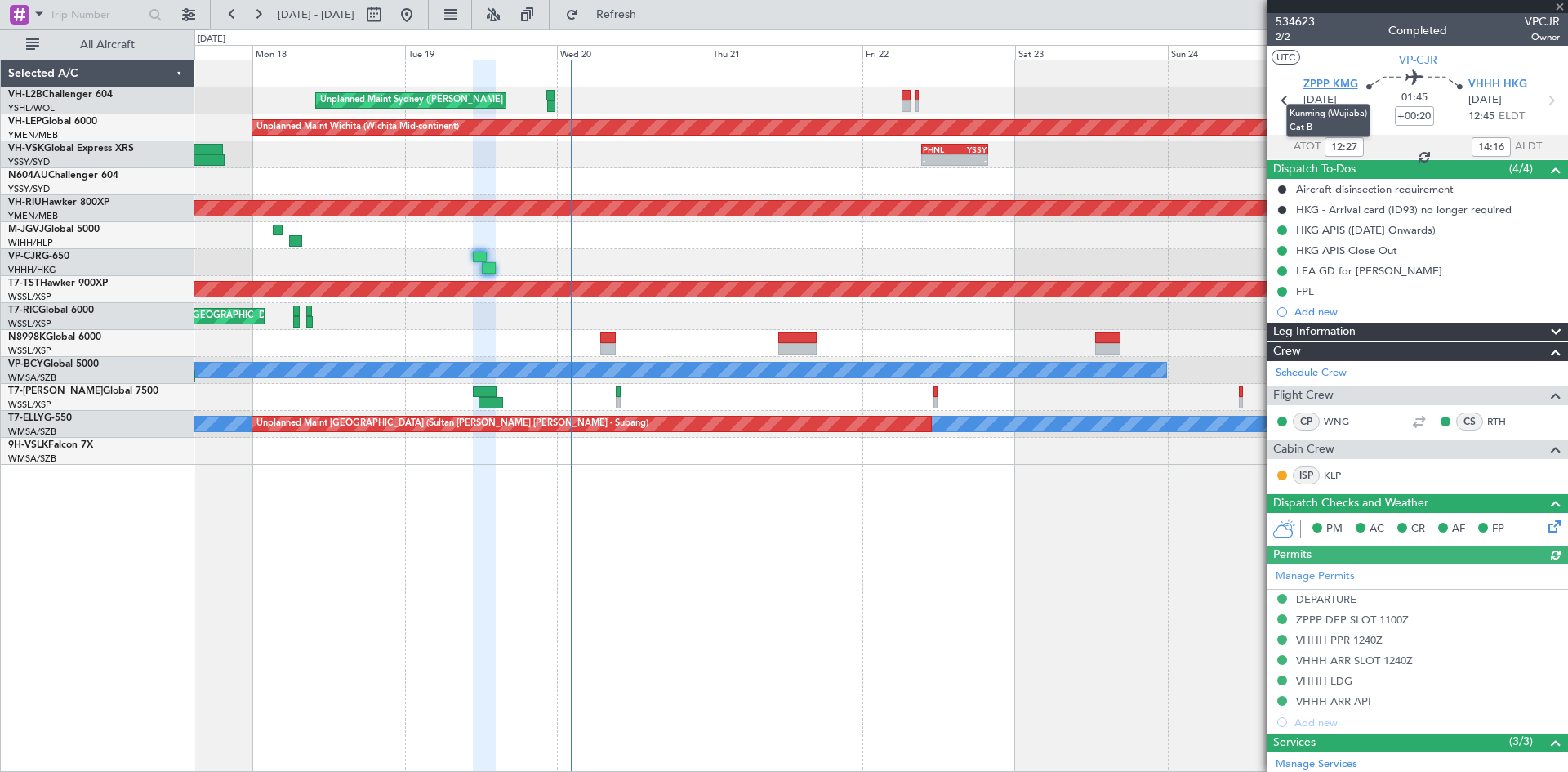
click at [1328, 79] on span "ZPPP KMG" at bounding box center [1331, 85] width 55 height 16
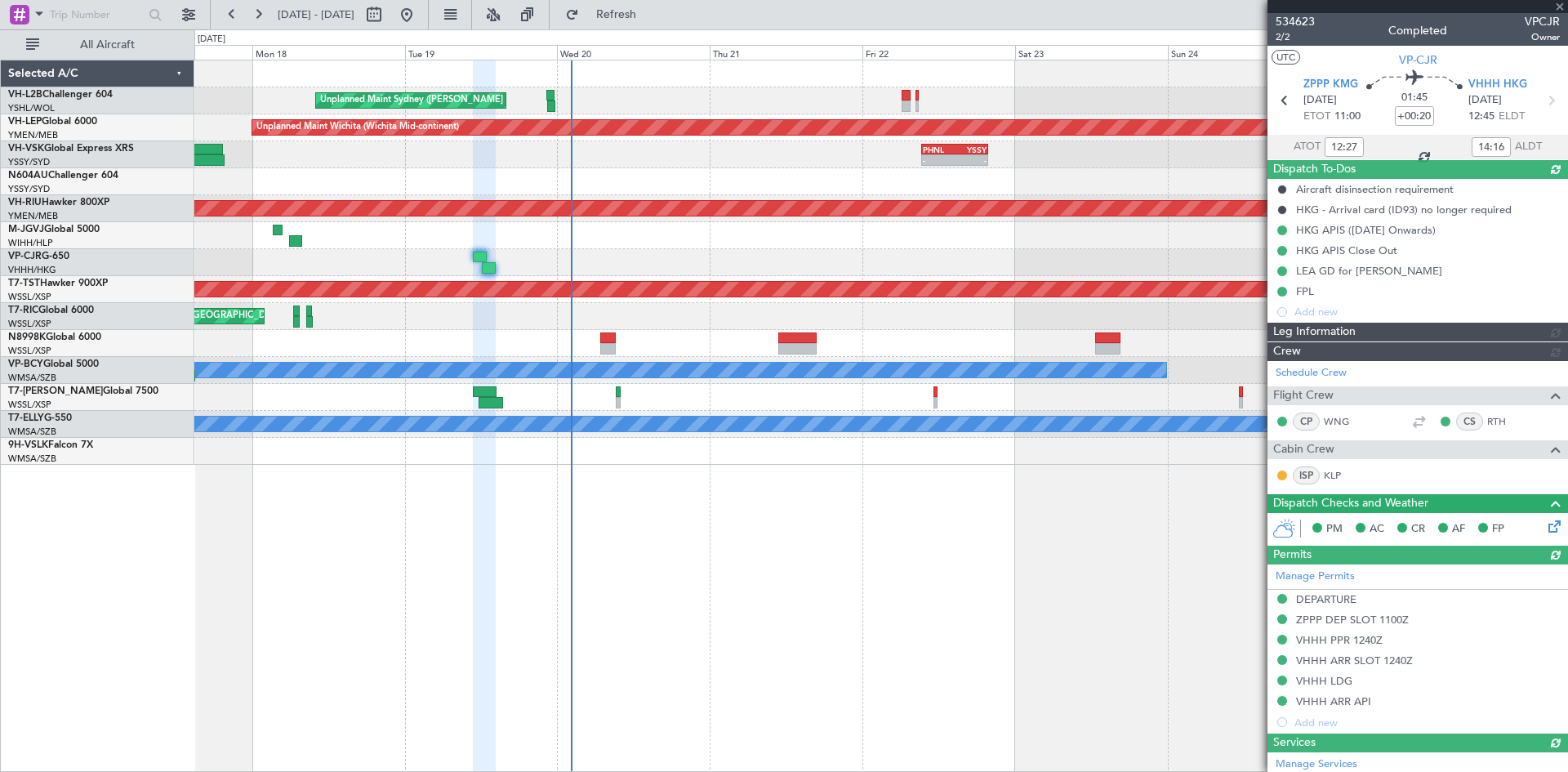
type input "[PERSON_NAME] (EYU)"
type input "F0181"
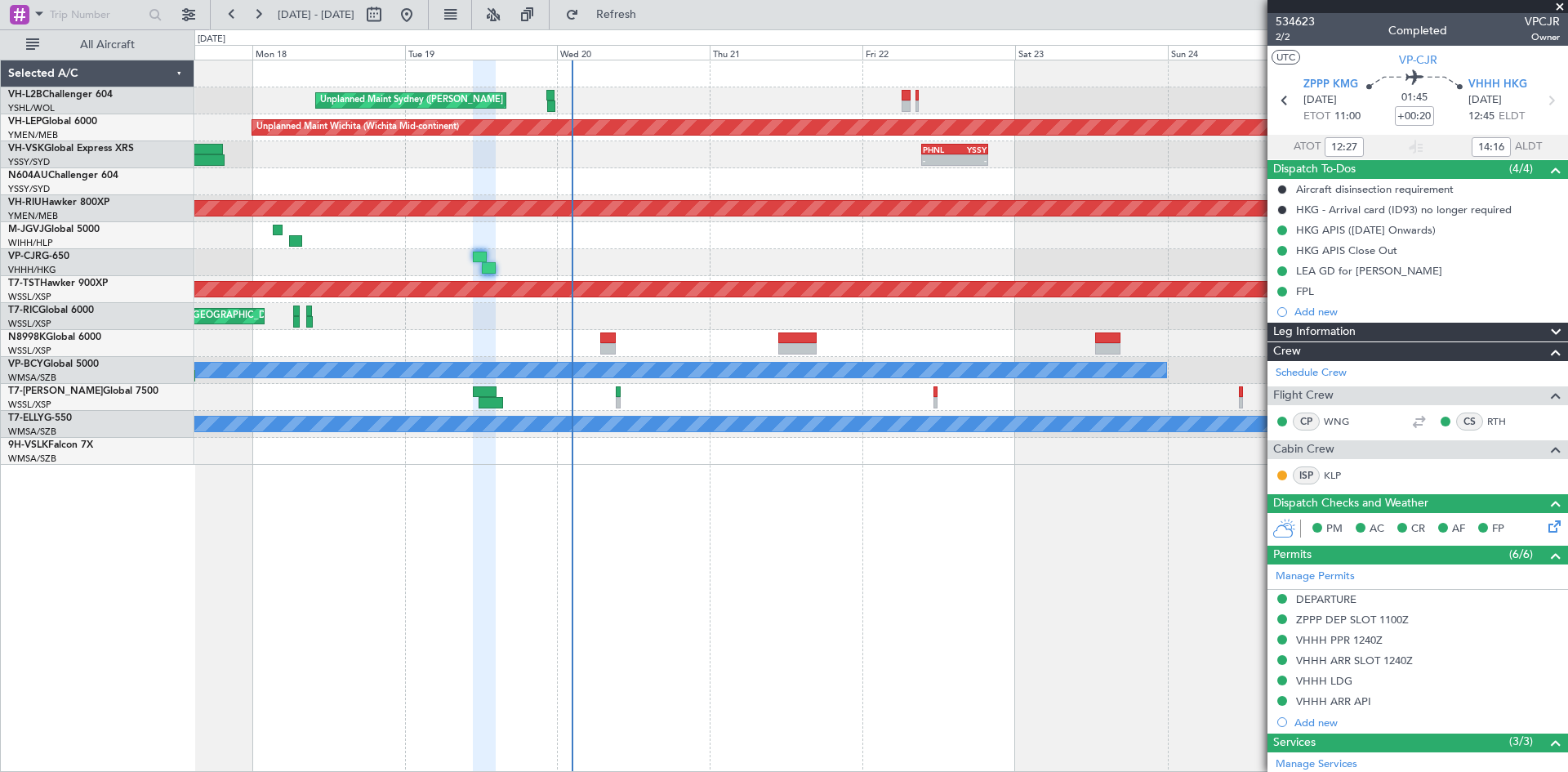
type input "20:27"
type input "22:16"
type input "12:27"
type input "14:16"
click at [1285, 97] on icon at bounding box center [1284, 100] width 21 height 21
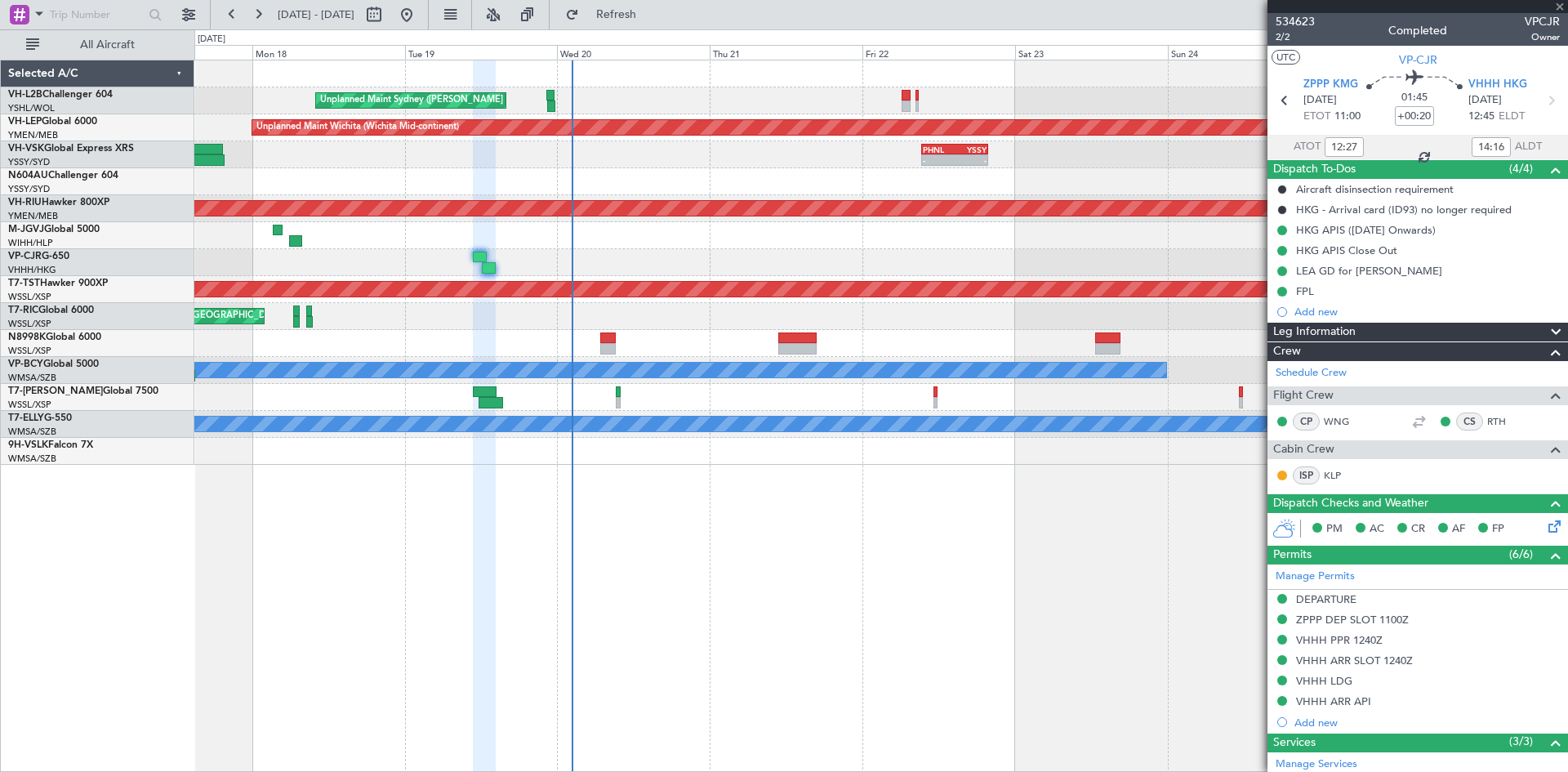
type input "+00:10"
type input "11:35"
type input "13:26"
type input "6"
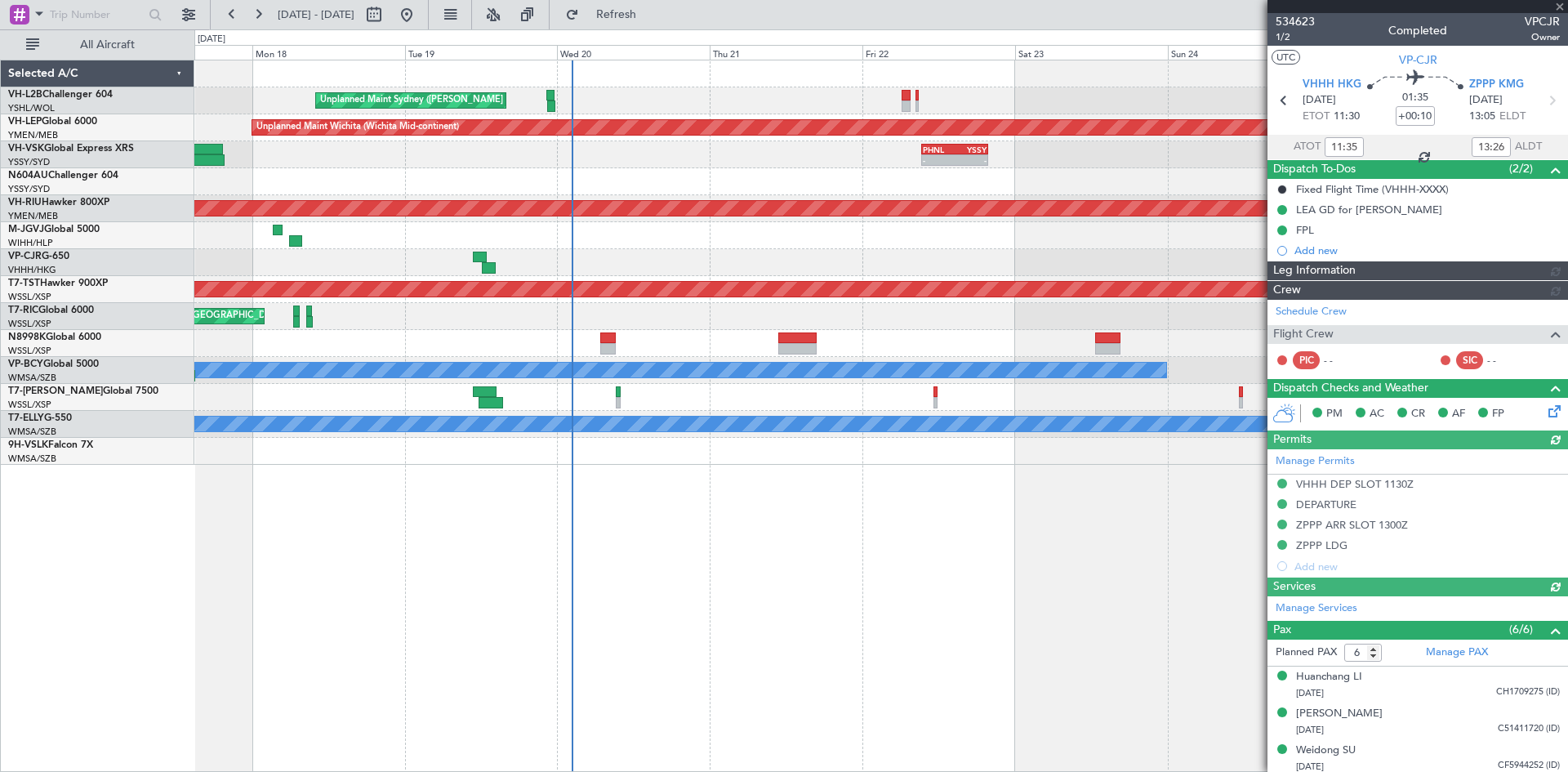
type input "[PERSON_NAME] (LEU)"
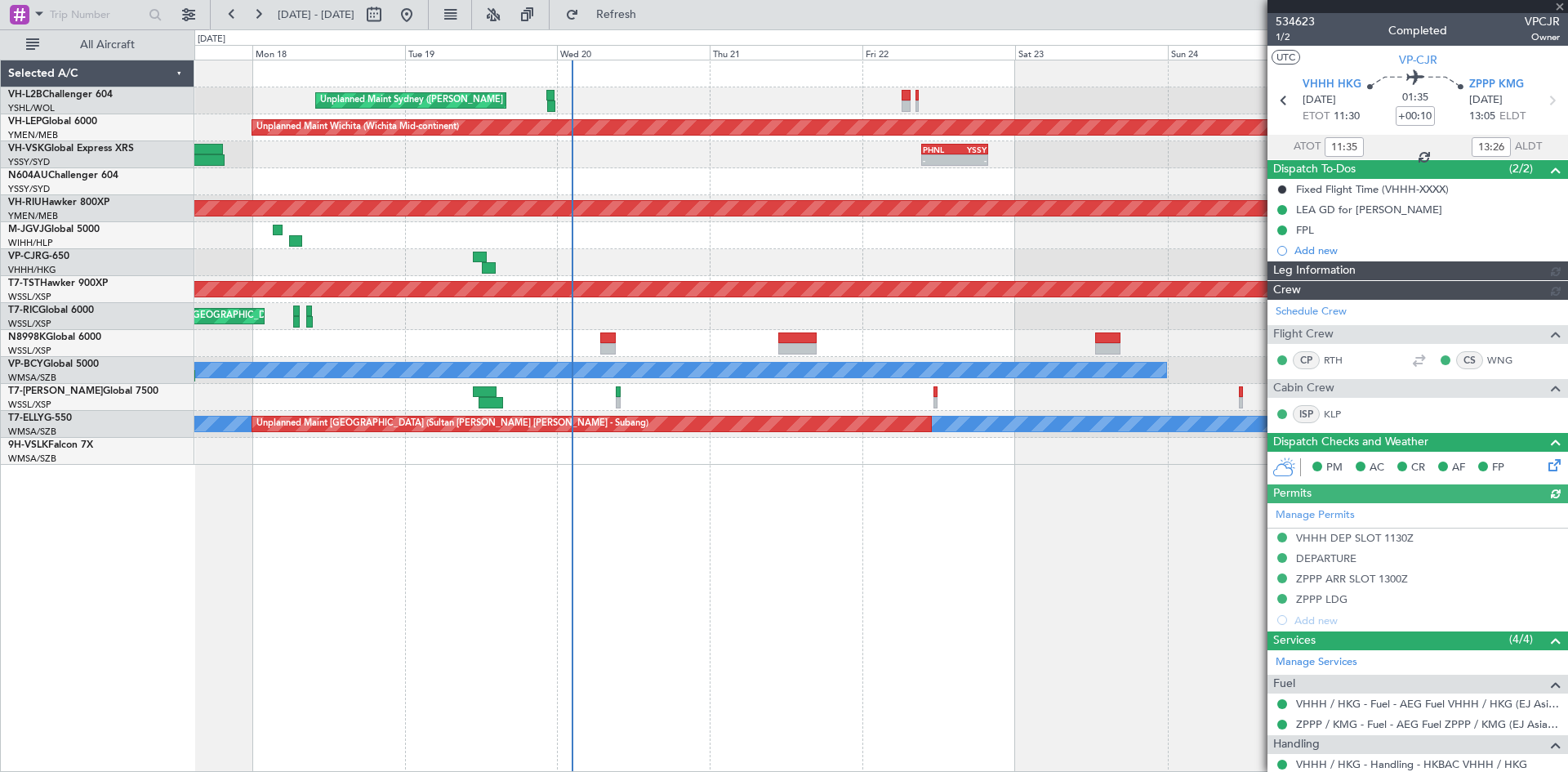
type input "[PERSON_NAME] (LEU)"
